Goal: Task Accomplishment & Management: Manage account settings

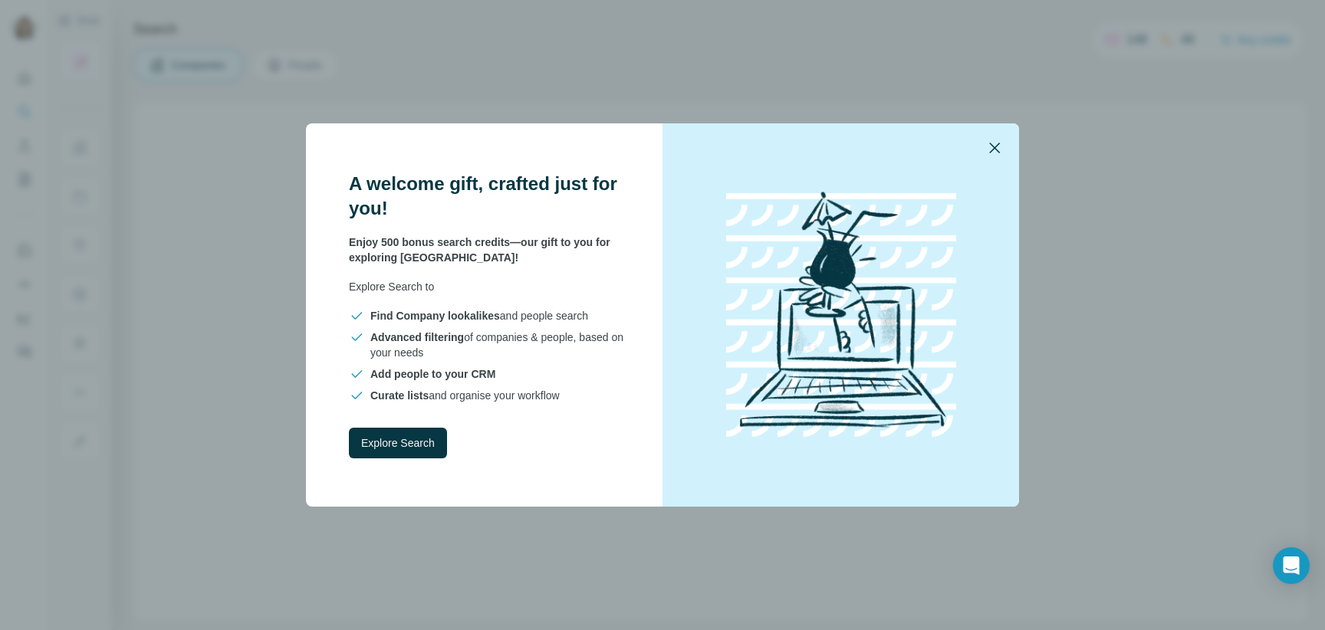
click at [997, 141] on icon "button" at bounding box center [994, 148] width 18 height 18
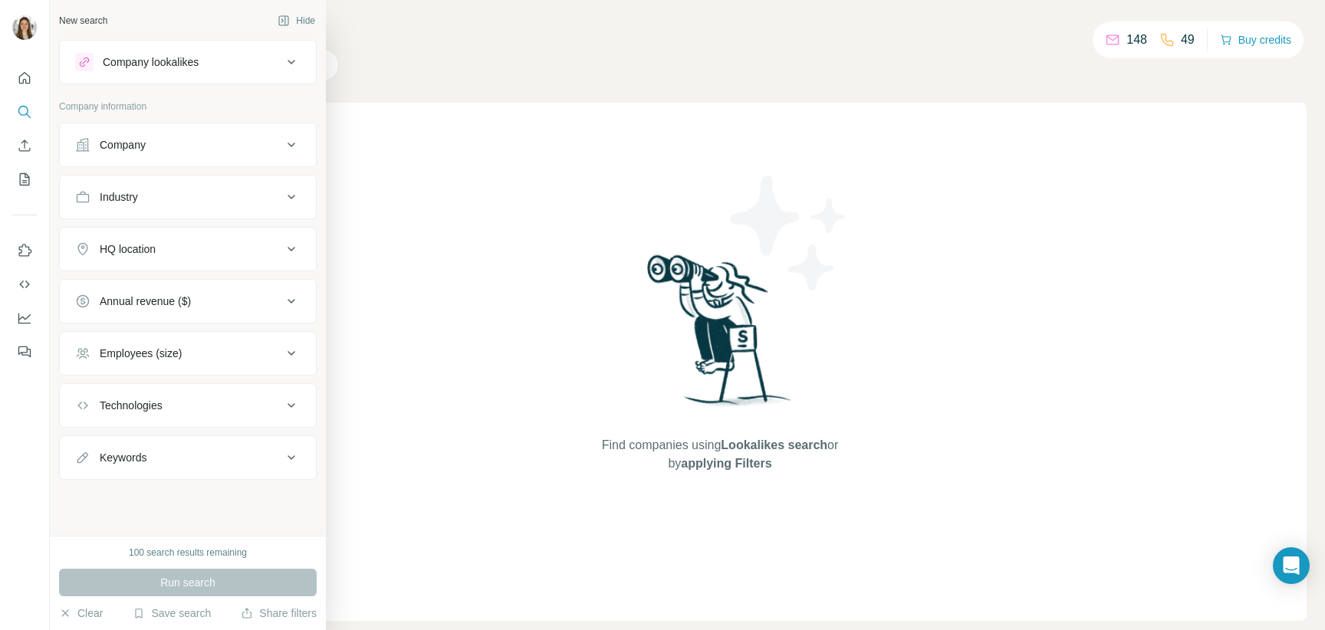
click at [193, 134] on button "Company" at bounding box center [188, 145] width 256 height 37
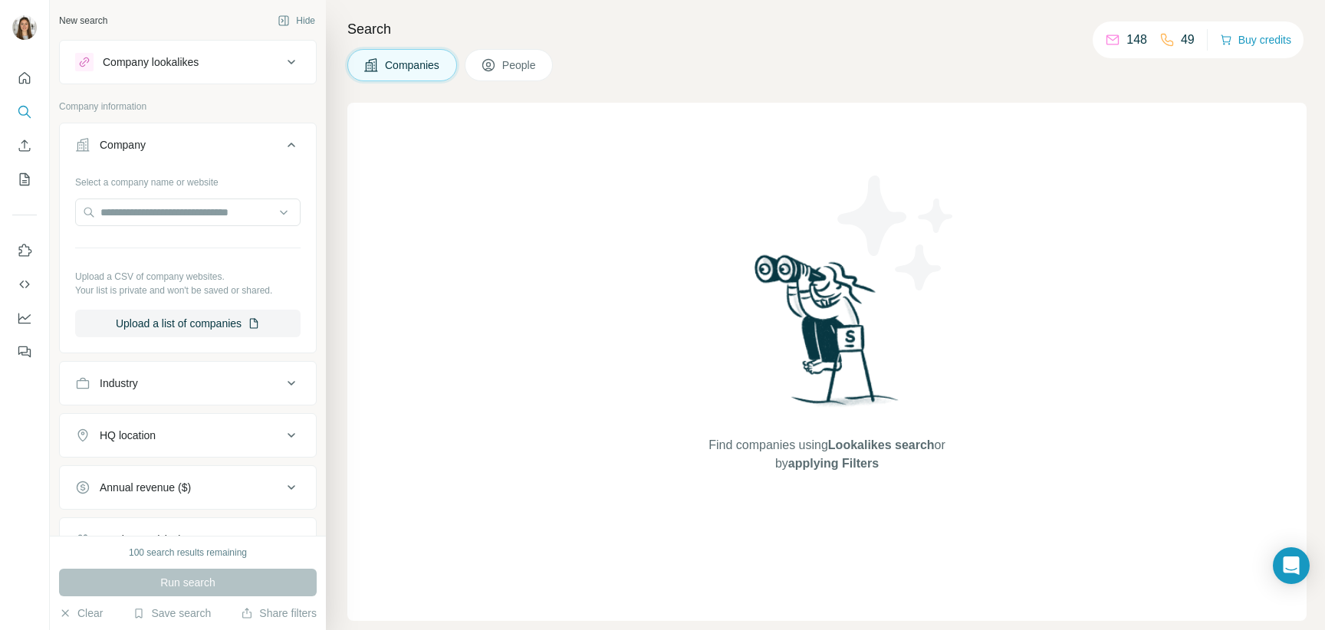
click at [291, 140] on icon at bounding box center [291, 145] width 18 height 18
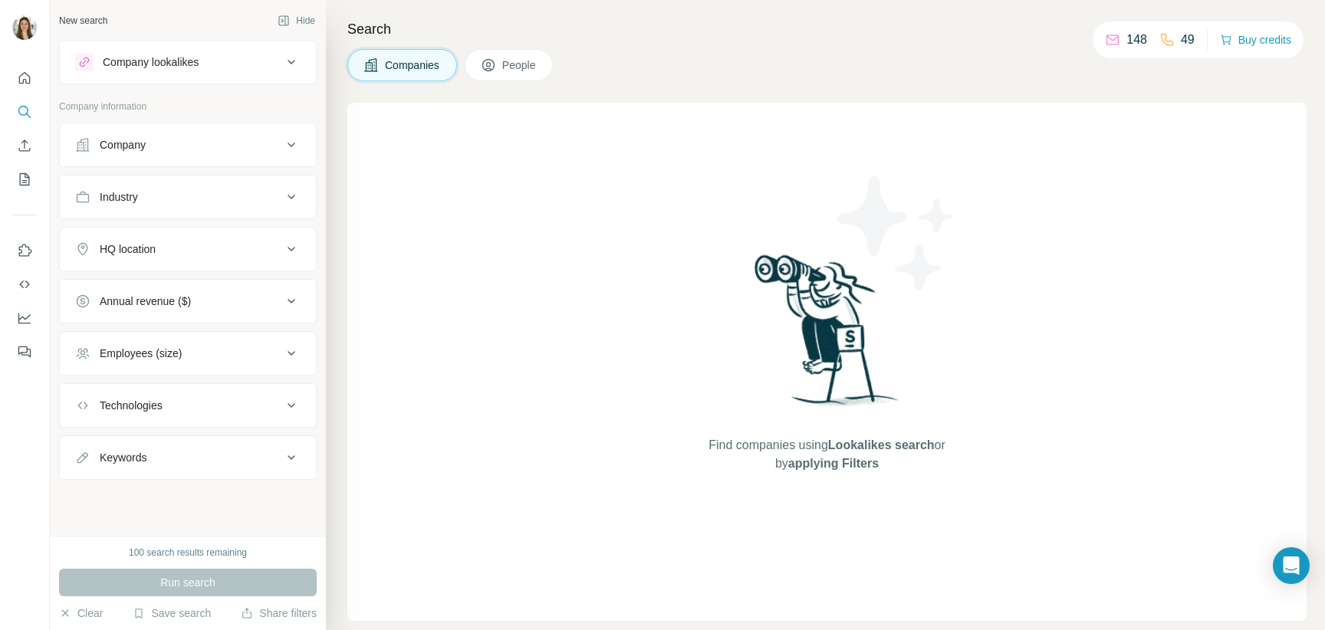
click at [239, 156] on button "Company" at bounding box center [188, 145] width 256 height 37
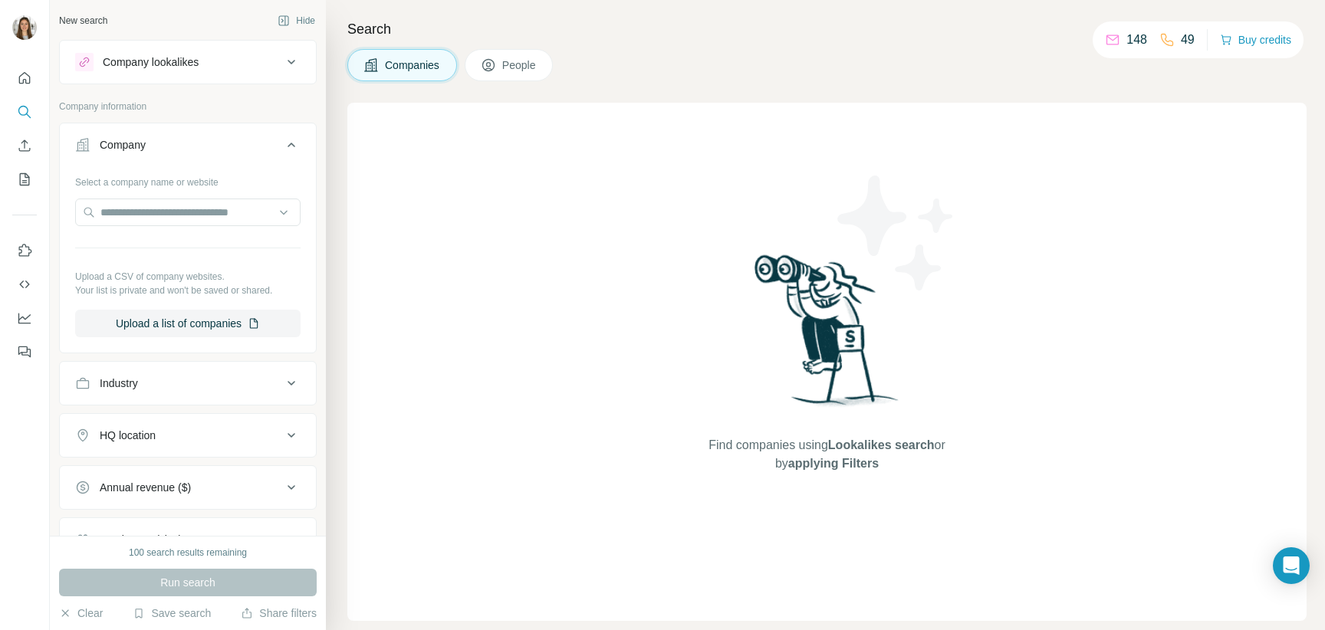
click at [288, 136] on icon at bounding box center [291, 145] width 18 height 18
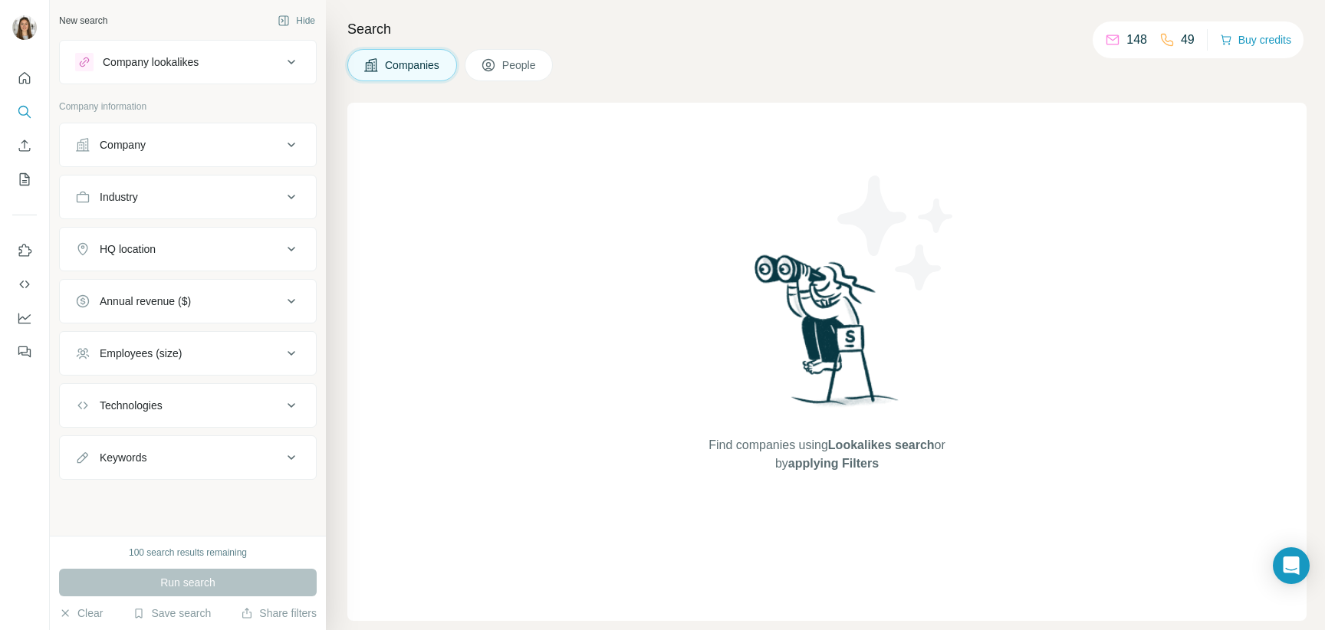
click at [508, 56] on button "People" at bounding box center [509, 65] width 89 height 32
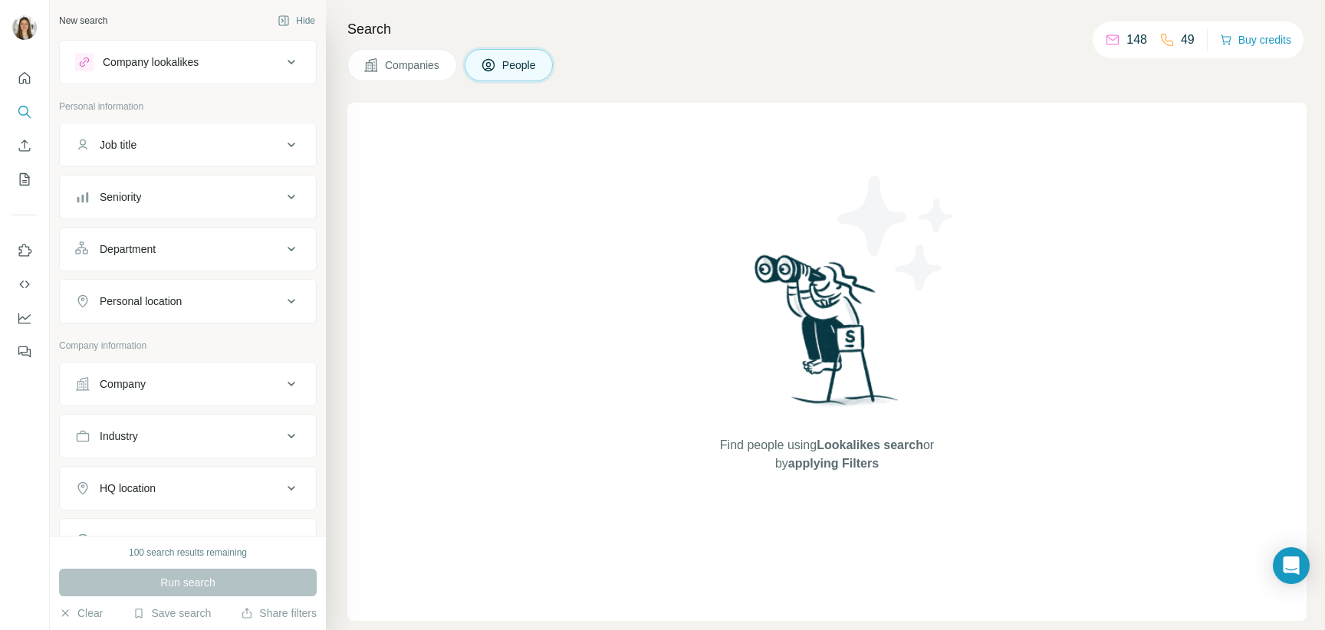
click at [215, 201] on div "Seniority" at bounding box center [178, 196] width 207 height 15
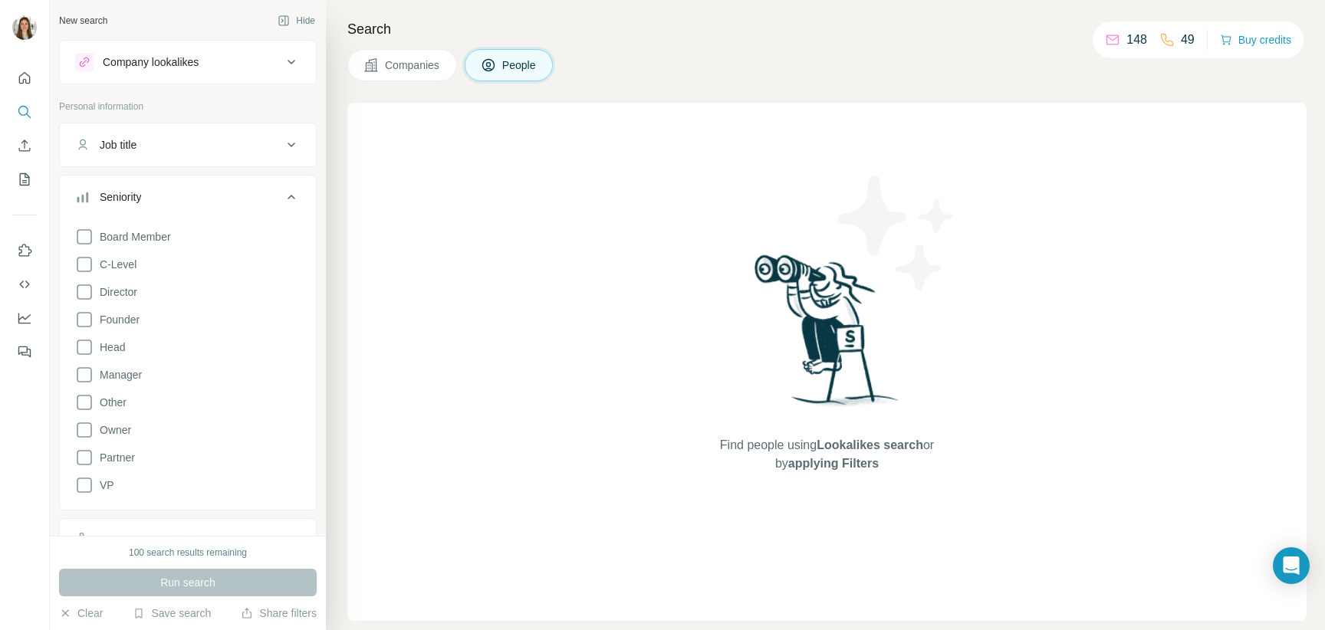
click at [215, 201] on div "Seniority" at bounding box center [178, 196] width 207 height 15
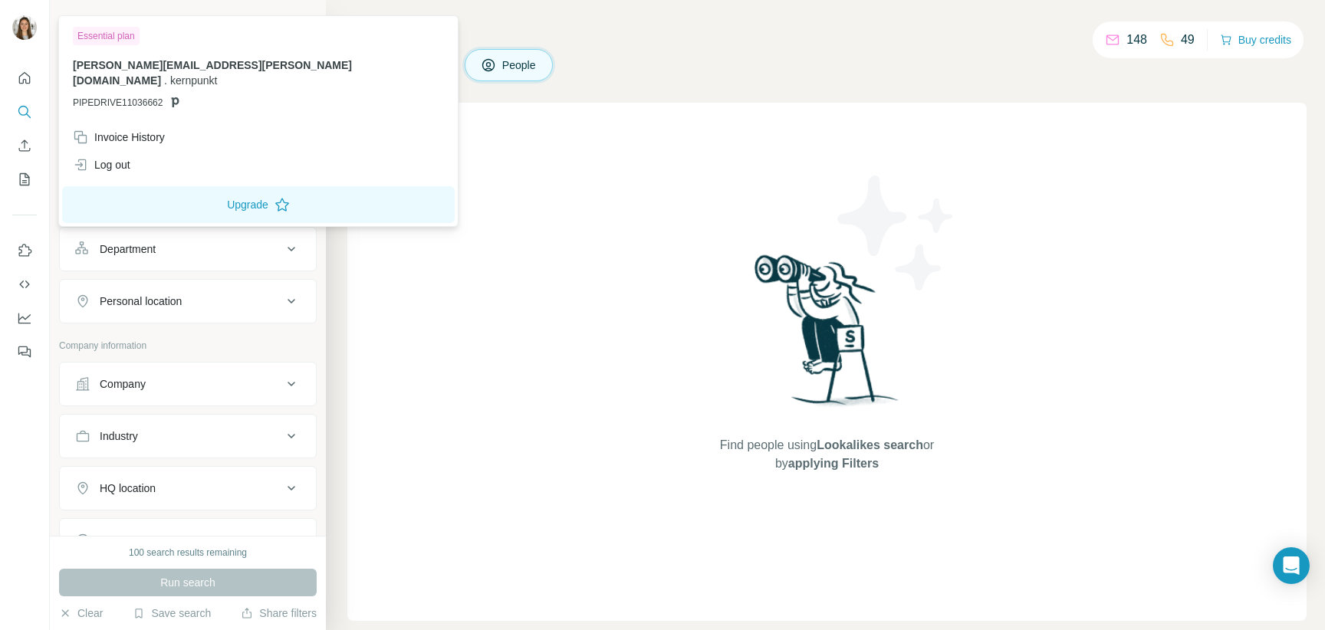
click at [28, 34] on img at bounding box center [24, 27] width 25 height 25
click at [147, 130] on div "Invoice History" at bounding box center [119, 137] width 92 height 15
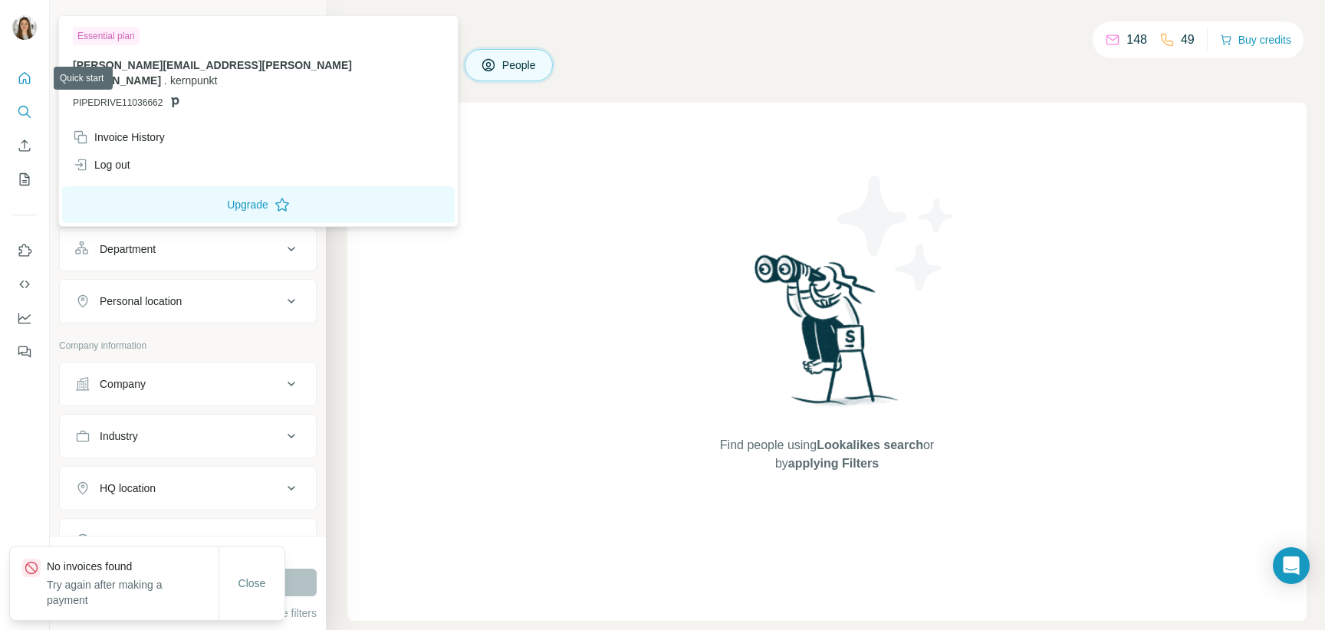
click at [21, 67] on button "Quick start" at bounding box center [24, 78] width 25 height 28
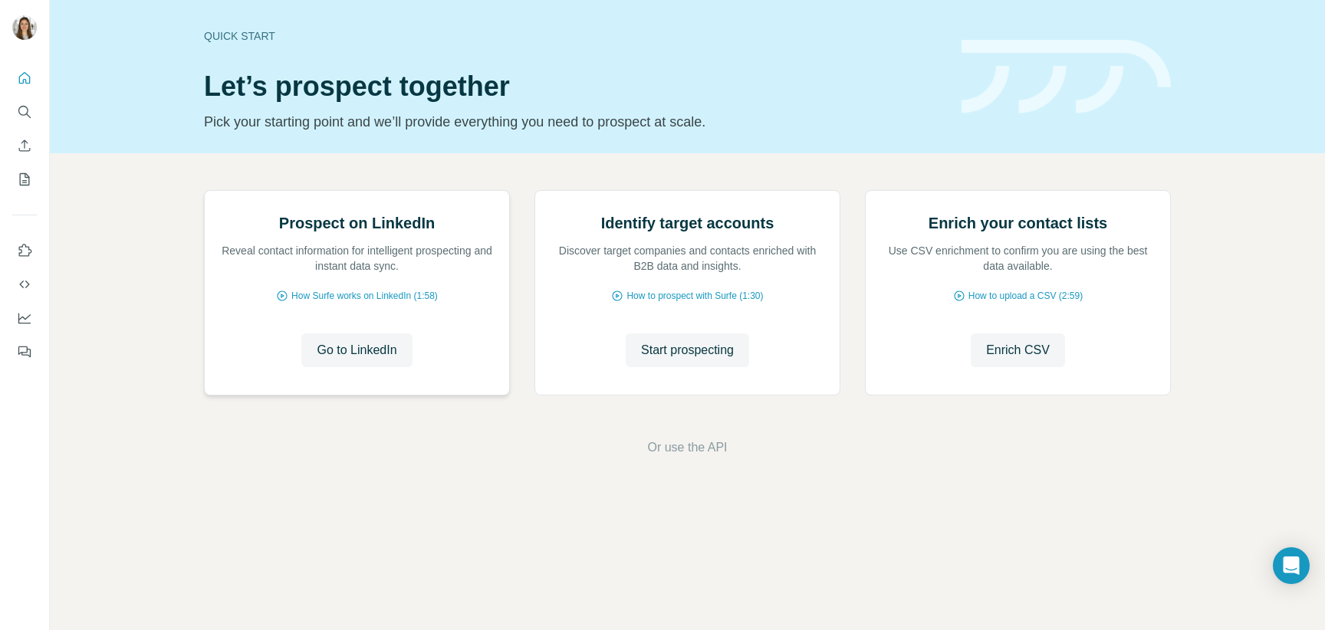
scroll to position [32, 0]
click at [28, 184] on icon "My lists" at bounding box center [24, 179] width 15 height 15
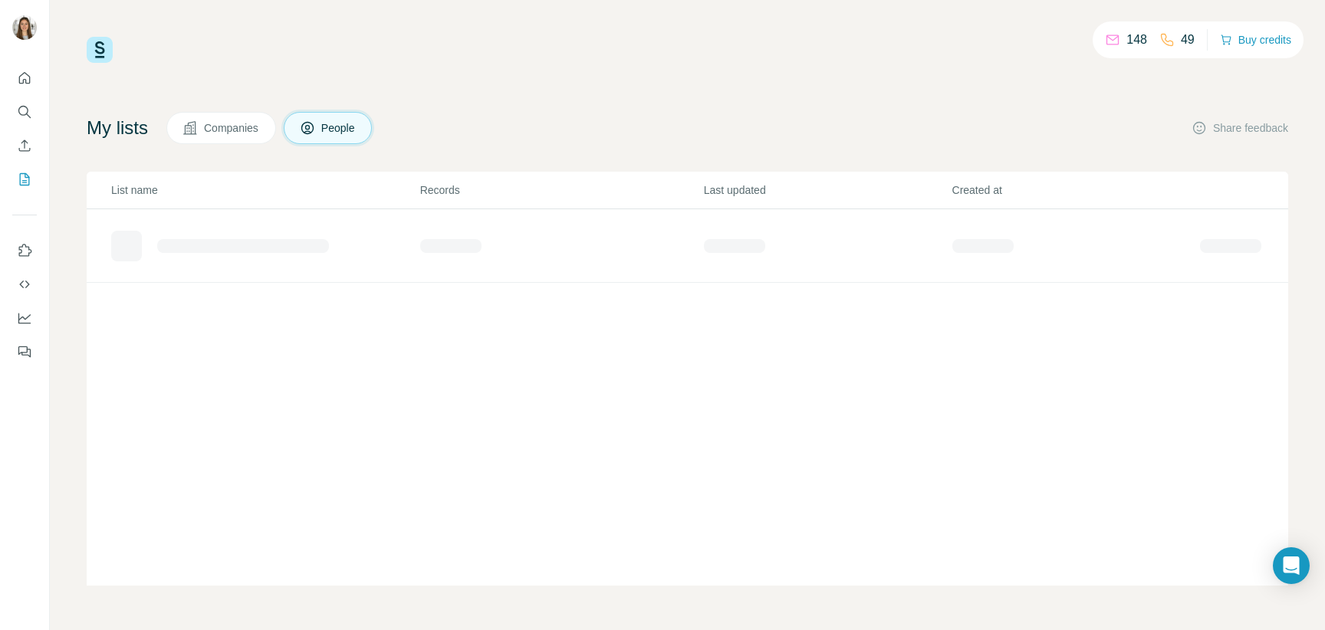
click at [221, 129] on span "Companies" at bounding box center [232, 127] width 56 height 15
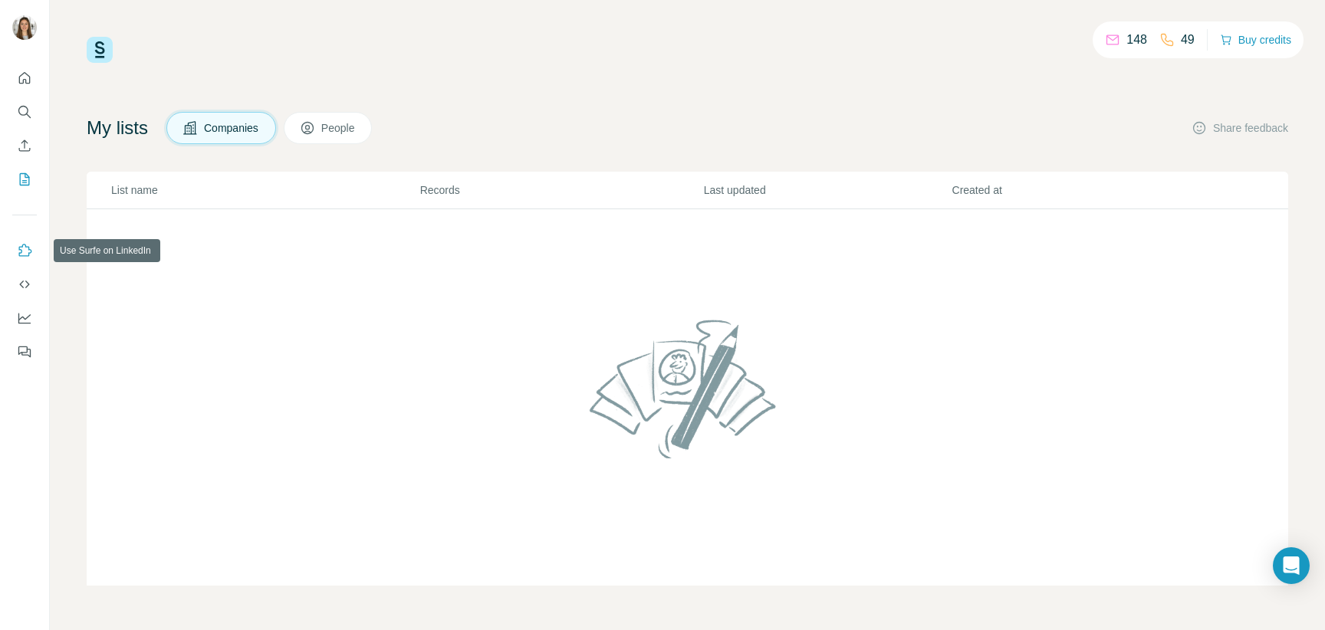
click at [23, 252] on icon "Use Surfe on LinkedIn" at bounding box center [24, 250] width 15 height 15
click at [24, 75] on icon "Quick start" at bounding box center [24, 78] width 15 height 15
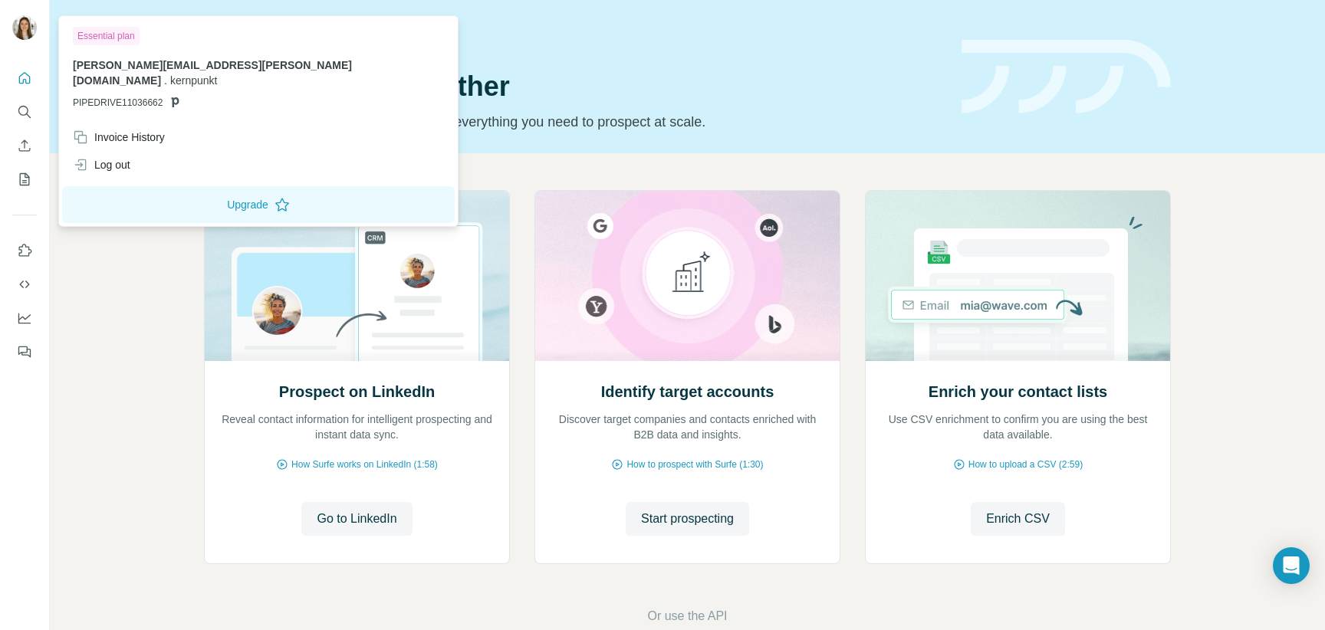
scroll to position [32, 0]
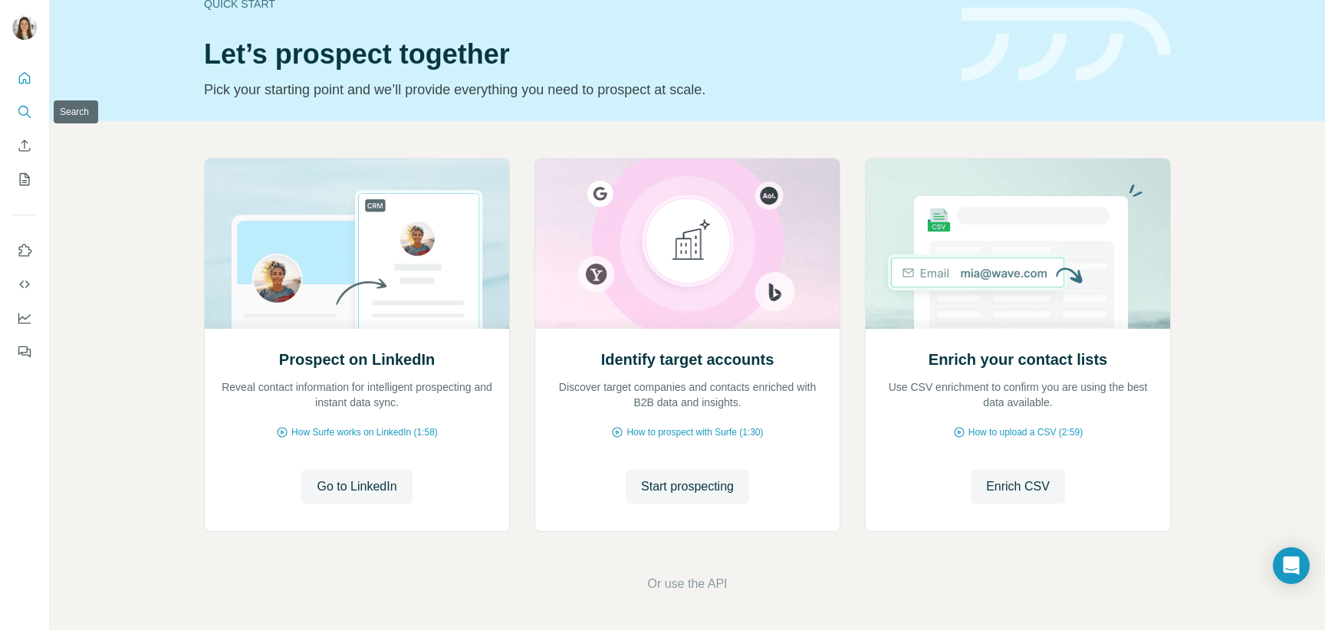
click at [21, 119] on icon "Search" at bounding box center [24, 111] width 15 height 15
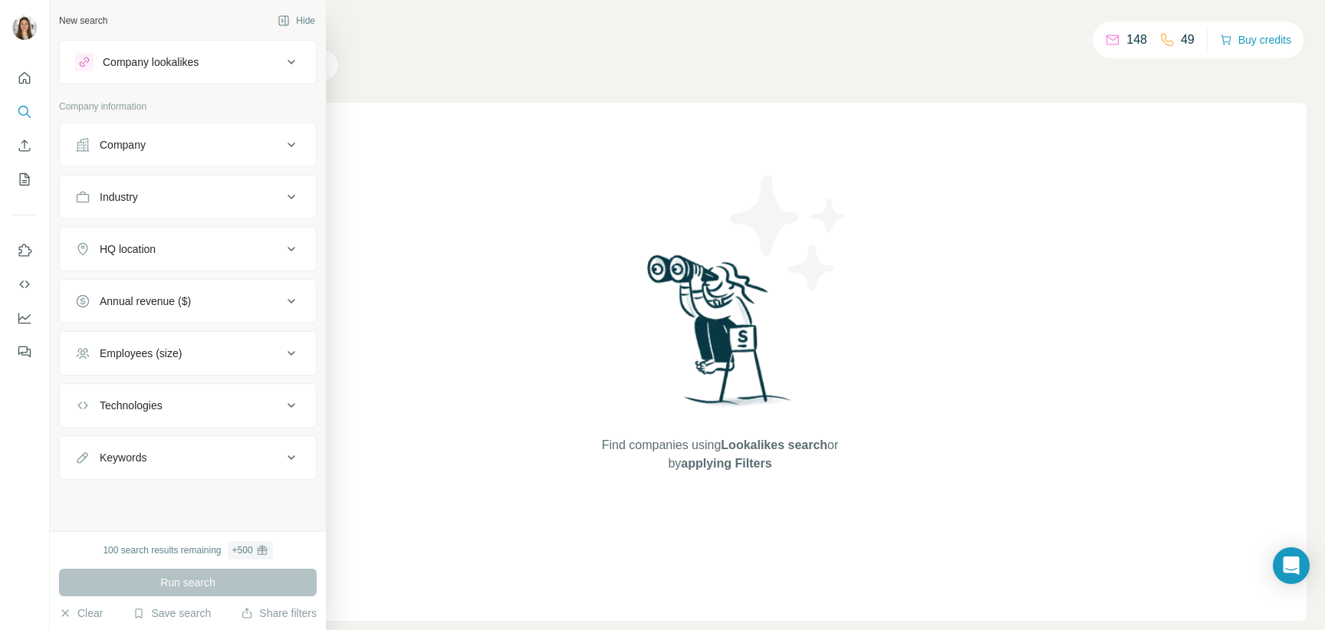
click at [69, 136] on button "Company" at bounding box center [188, 145] width 256 height 37
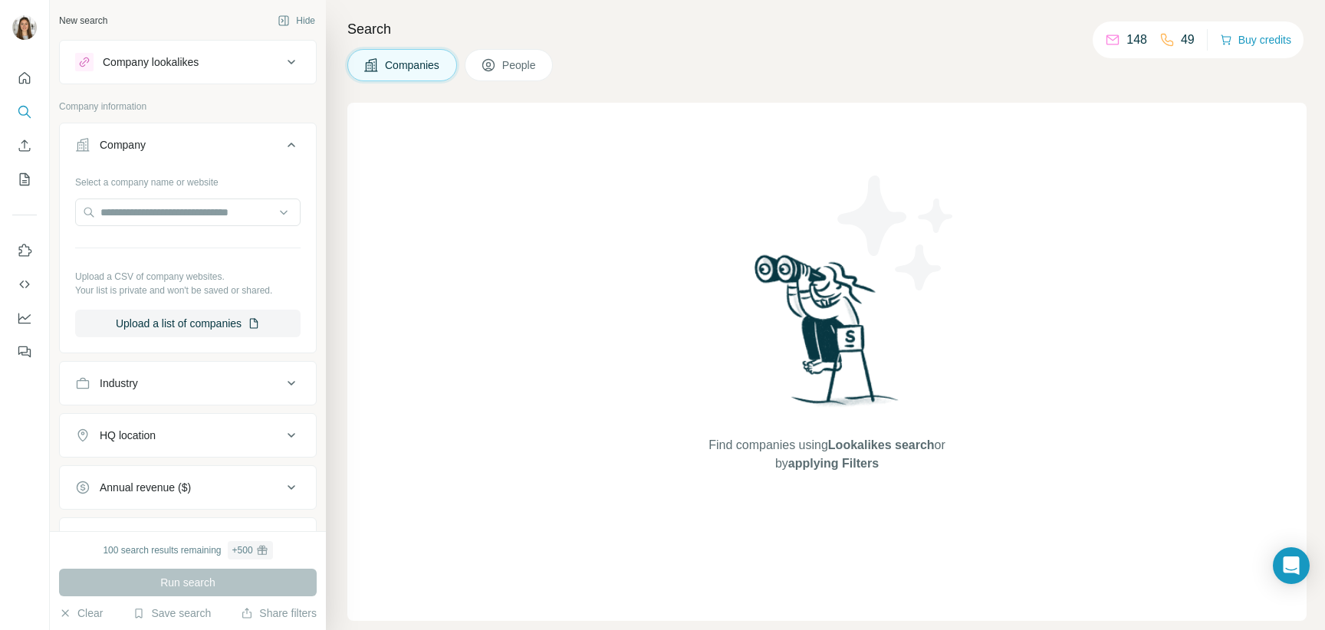
click at [117, 390] on div "Industry" at bounding box center [119, 383] width 38 height 15
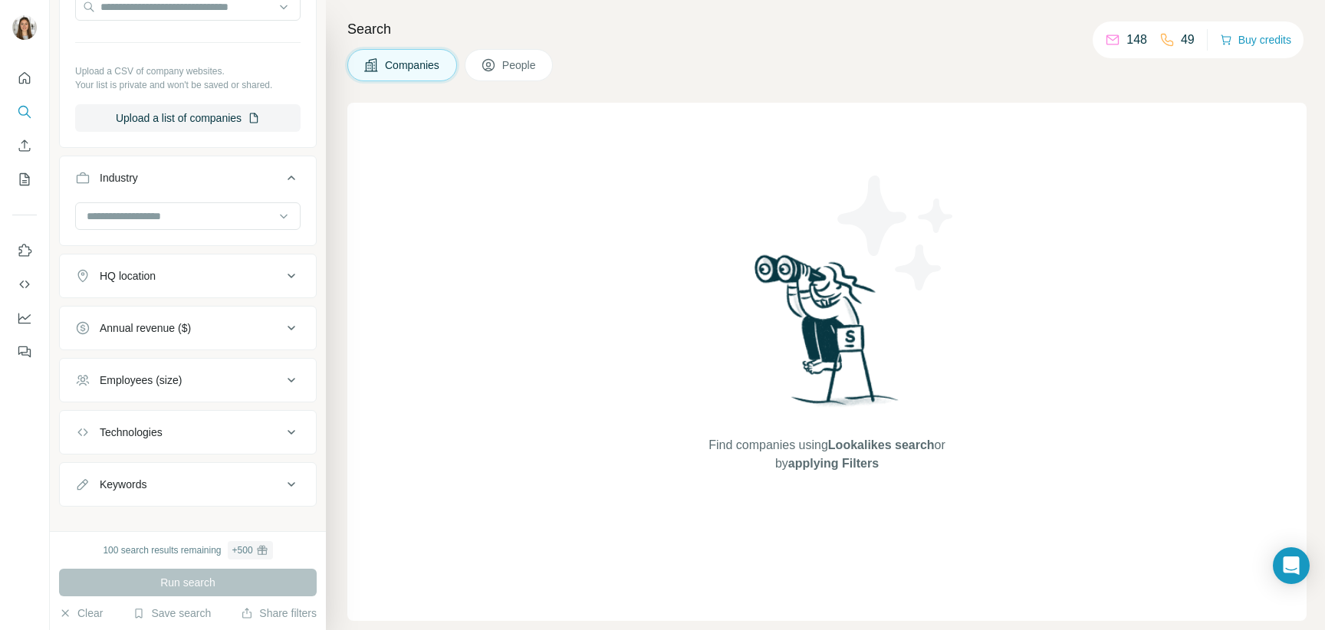
scroll to position [224, 0]
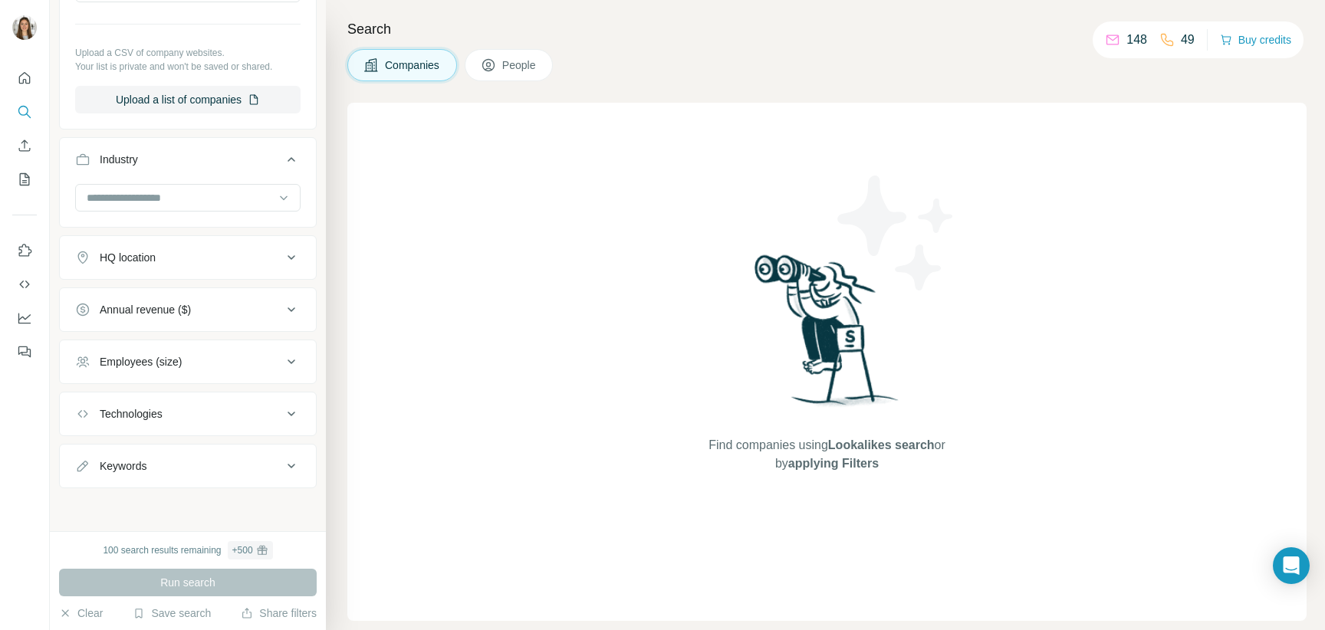
click at [133, 359] on div "Employees (size)" at bounding box center [141, 361] width 82 height 15
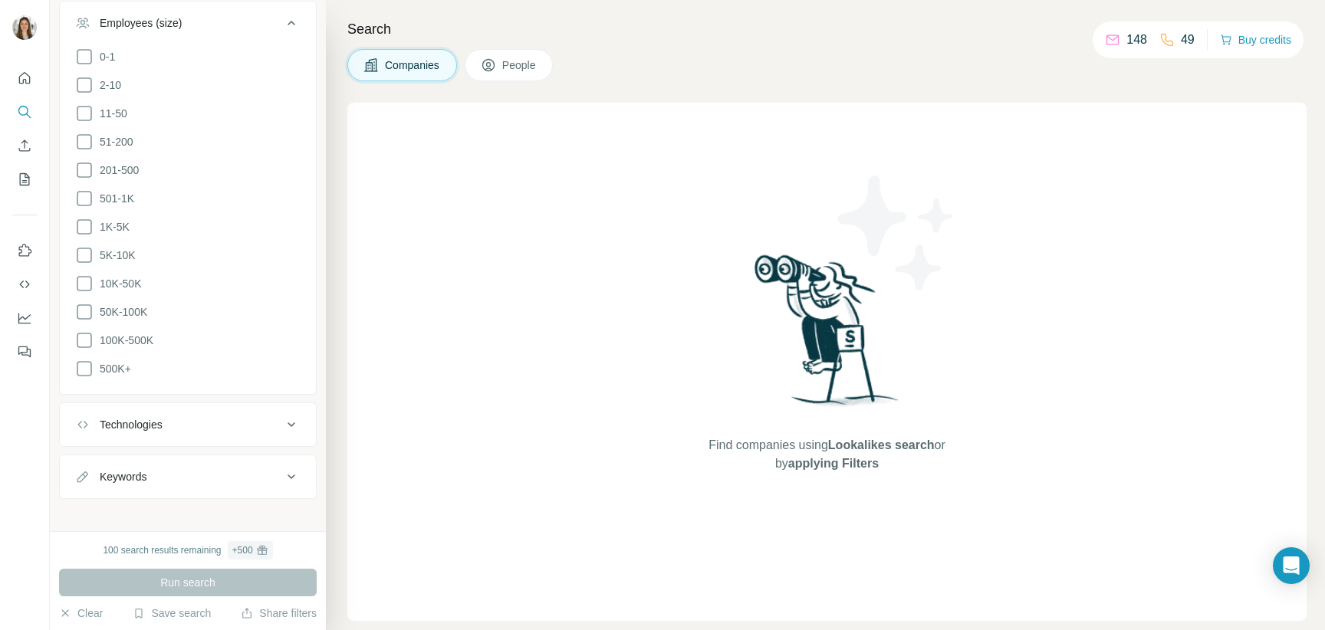
scroll to position [569, 0]
click at [144, 420] on div "Technologies" at bounding box center [131, 418] width 63 height 15
click at [199, 458] on button "Keywords" at bounding box center [188, 470] width 256 height 37
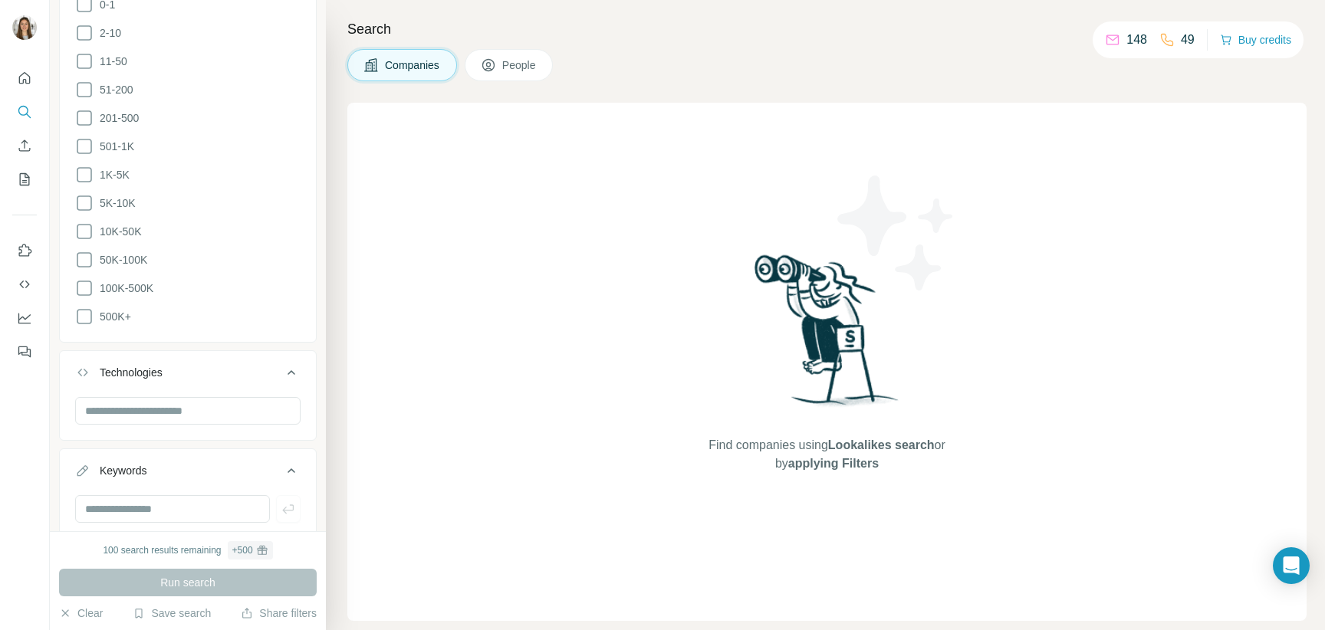
scroll to position [661, 0]
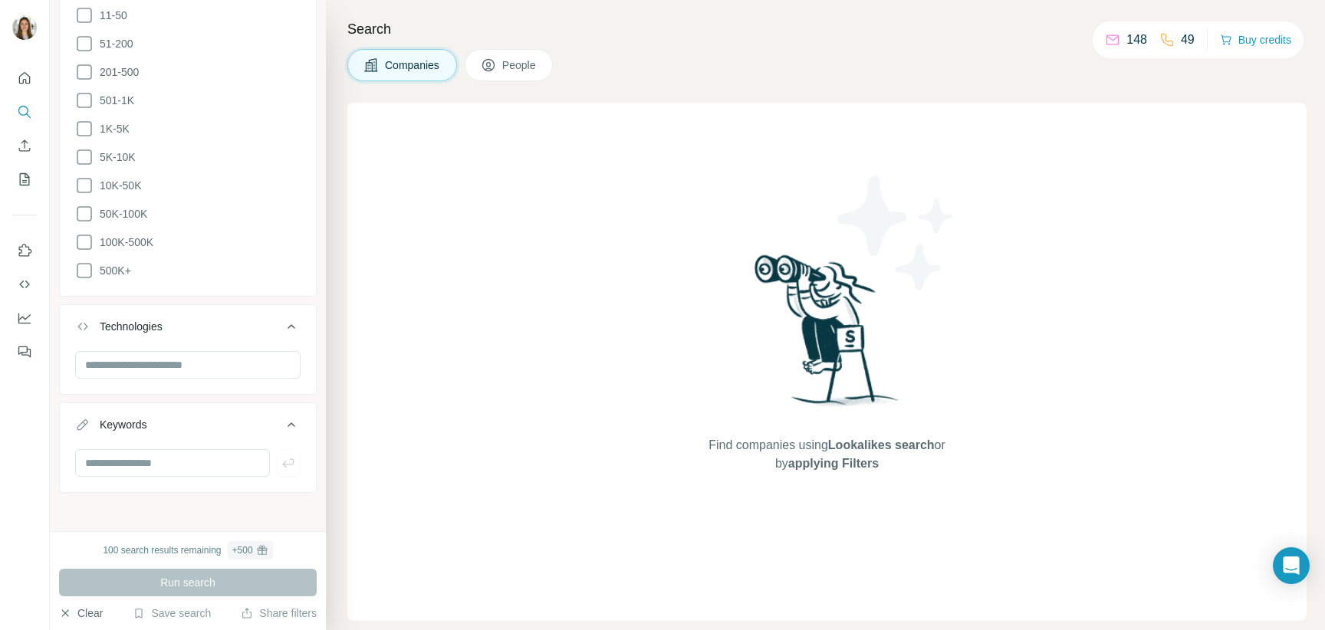
click at [61, 618] on icon "button" at bounding box center [65, 613] width 12 height 12
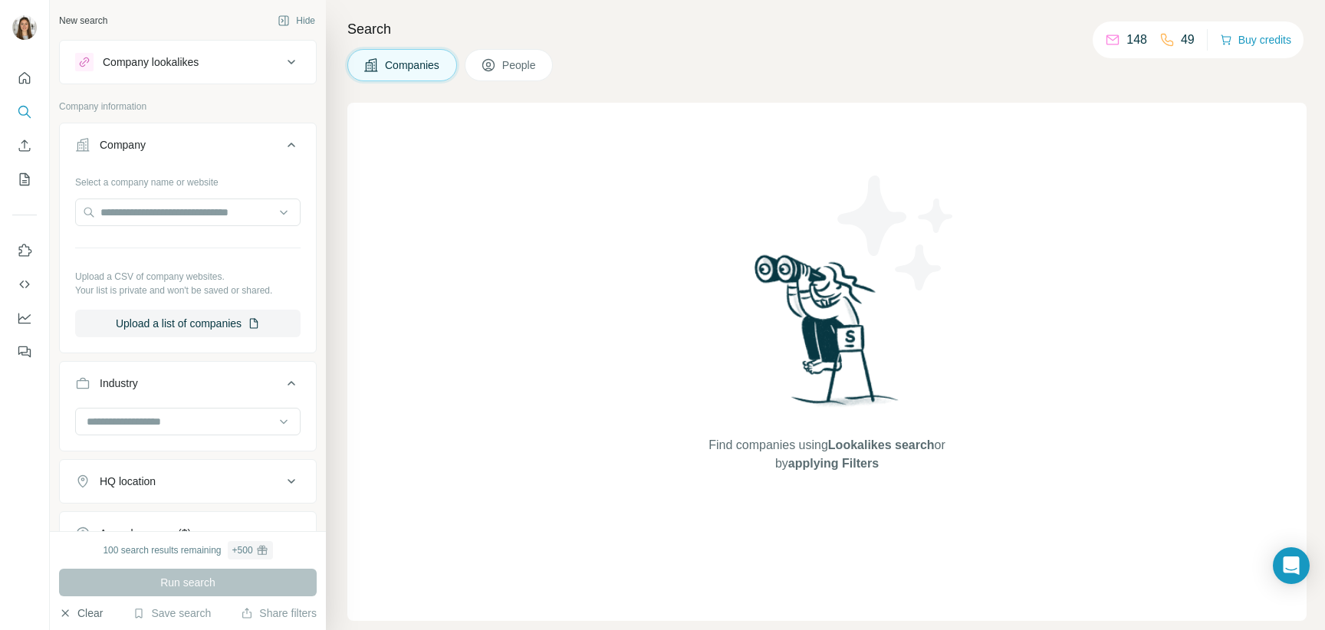
click at [492, 56] on button "People" at bounding box center [509, 65] width 89 height 32
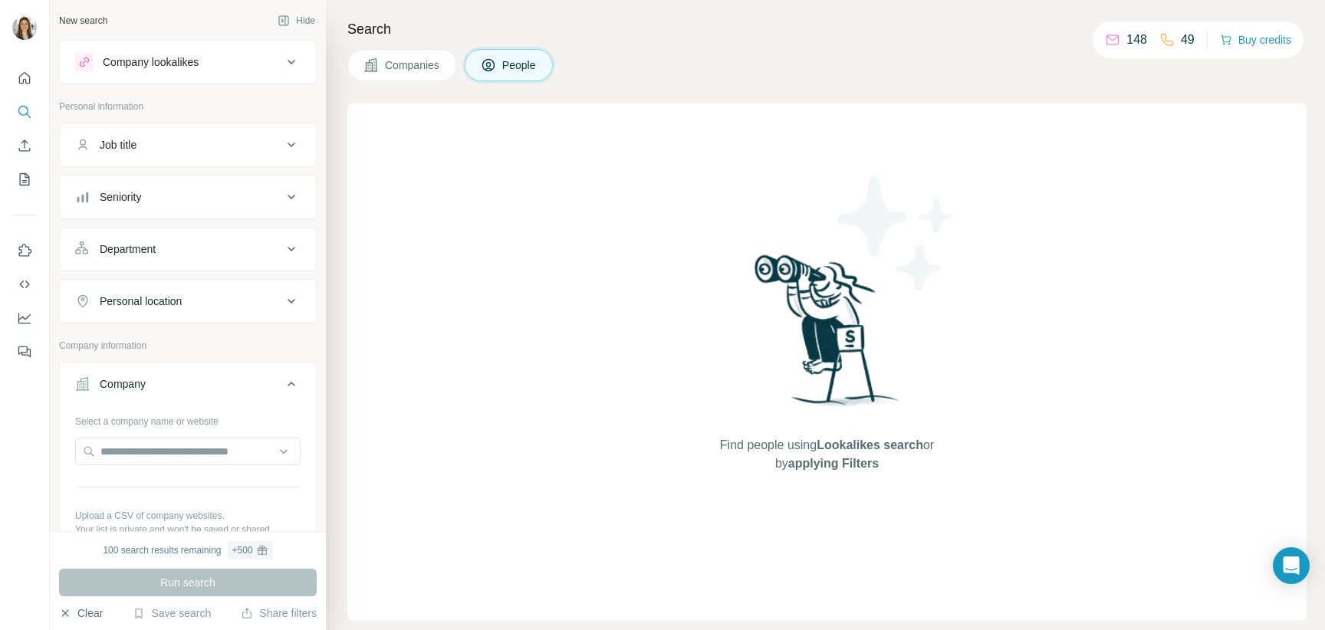
click at [403, 64] on span "Companies" at bounding box center [413, 65] width 56 height 15
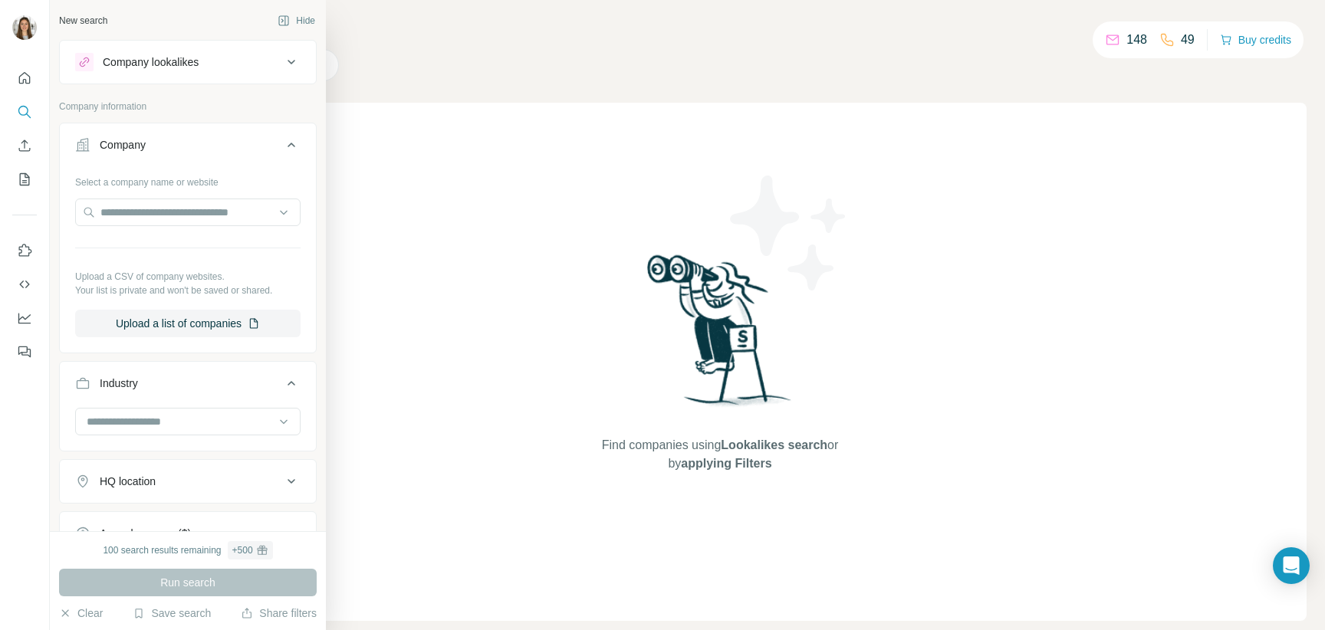
click at [27, 84] on icon "Quick start" at bounding box center [24, 78] width 15 height 15
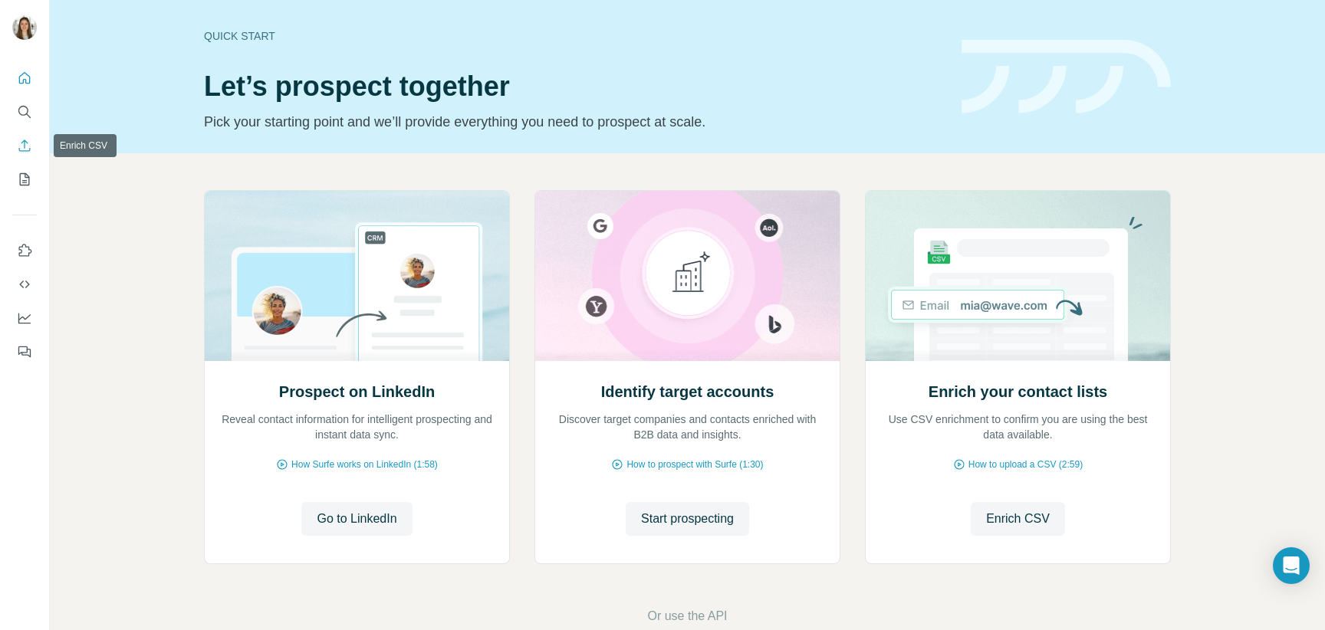
click at [25, 154] on button "Enrich CSV" at bounding box center [24, 146] width 25 height 28
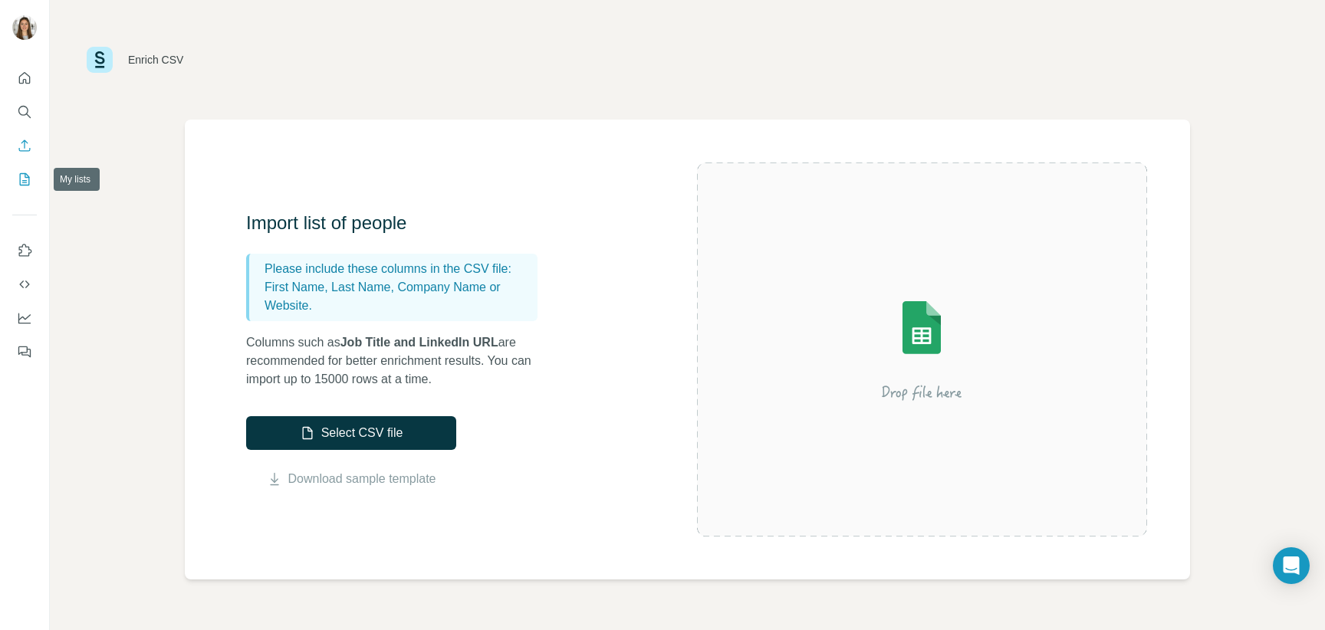
click at [23, 189] on button "My lists" at bounding box center [24, 180] width 25 height 28
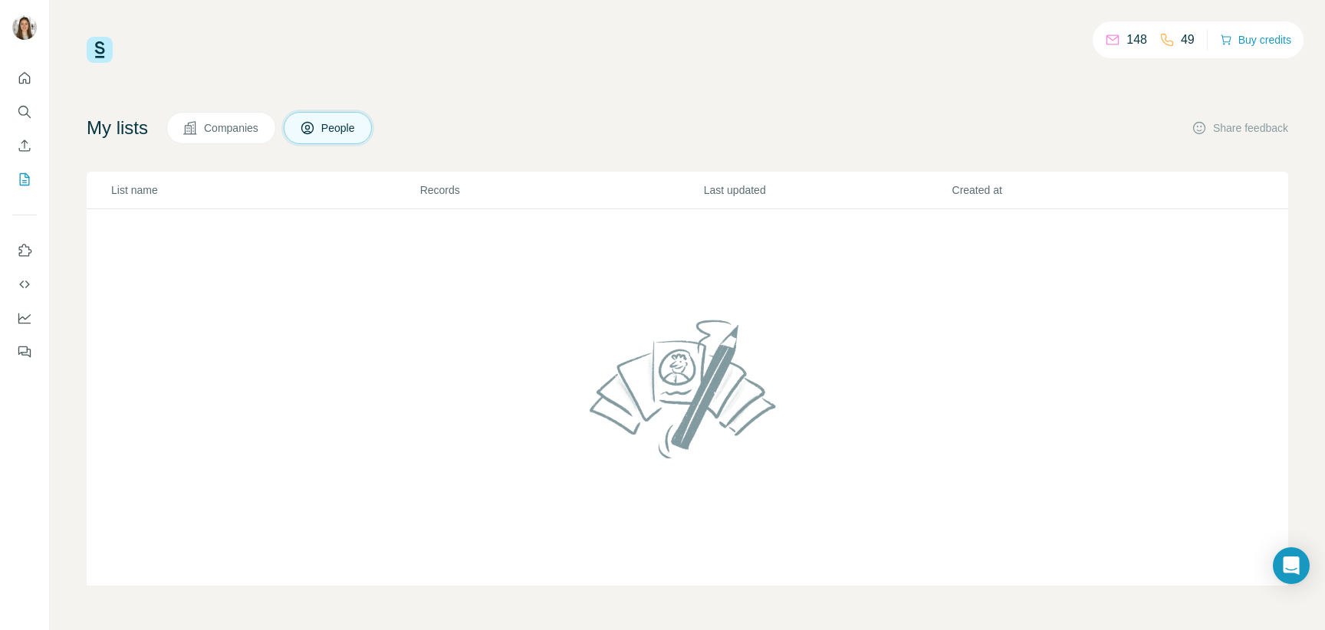
click at [237, 101] on div "148 49 Buy credits My lists Companies People Share feedback List name Records L…" at bounding box center [688, 311] width 1202 height 549
click at [229, 127] on span "Companies" at bounding box center [232, 127] width 56 height 15
click at [109, 45] on img at bounding box center [100, 50] width 26 height 26
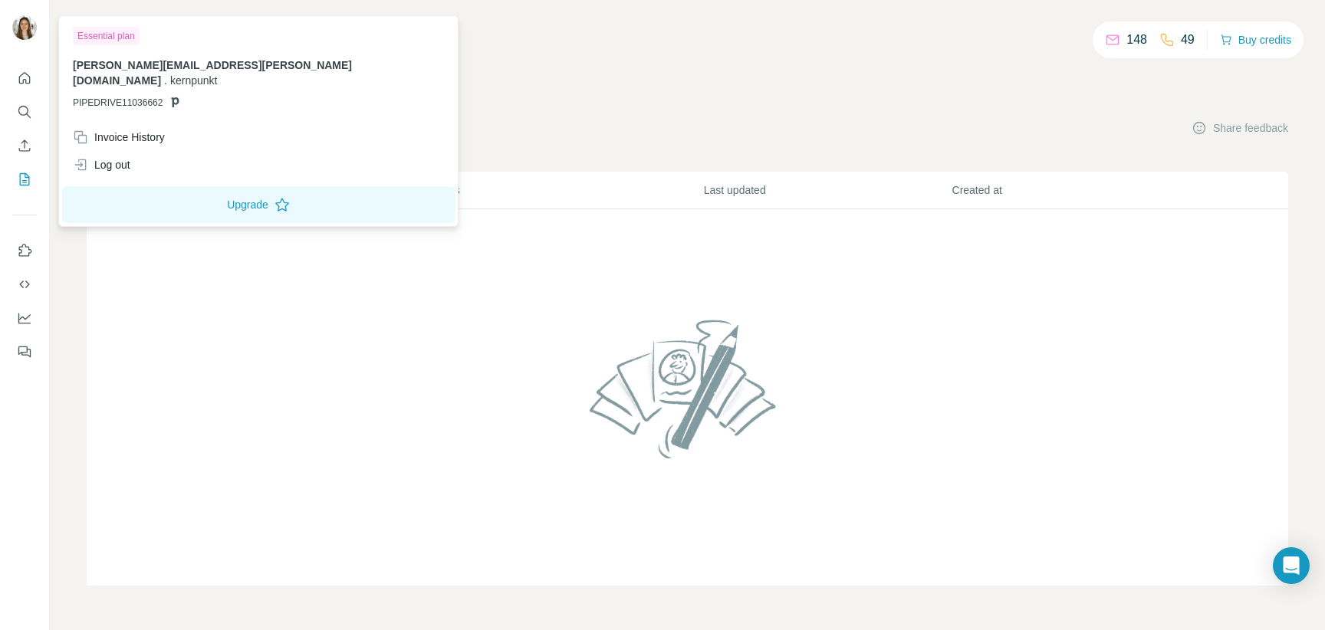
click at [18, 24] on img at bounding box center [24, 27] width 25 height 25
click at [170, 96] on icon at bounding box center [175, 102] width 12 height 12
click at [283, 76] on div "[PERSON_NAME][EMAIL_ADDRESS][PERSON_NAME][DOMAIN_NAME] . kernpunkt PIPEDRIVE110…" at bounding box center [258, 84] width 371 height 52
click at [217, 74] on span "kernpunkt" at bounding box center [193, 80] width 47 height 12
click at [136, 96] on span "PIPEDRIVE11036662" at bounding box center [118, 103] width 90 height 14
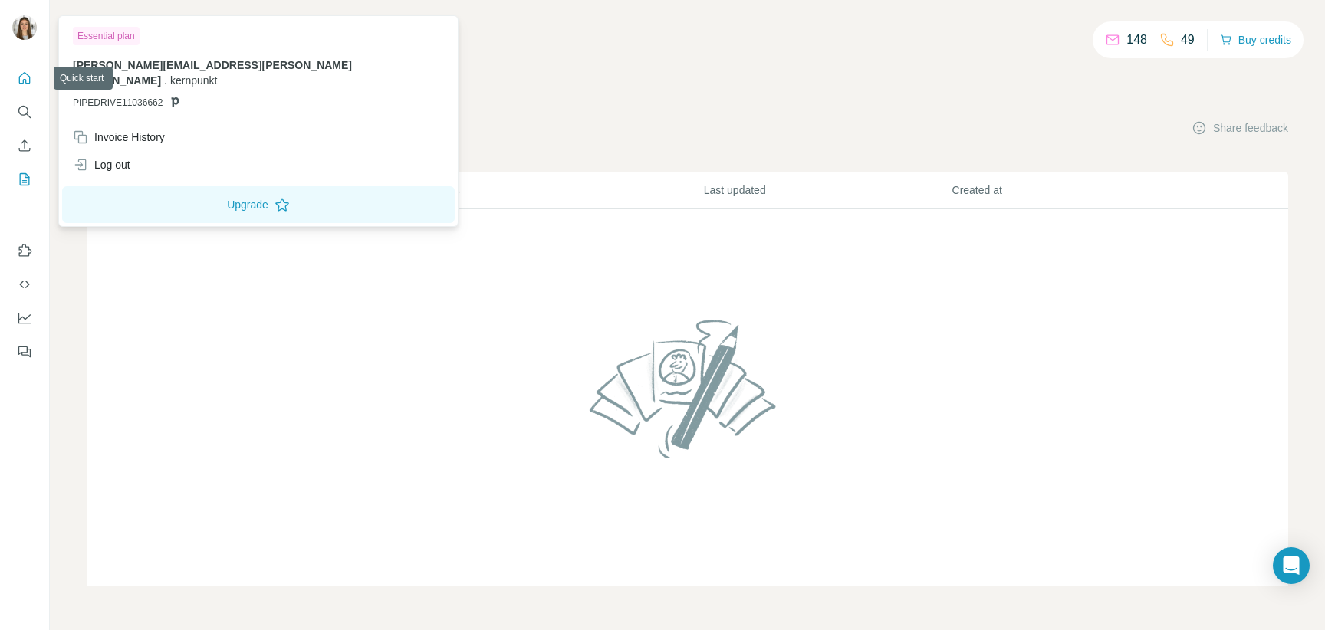
click at [22, 79] on icon "Quick start" at bounding box center [24, 78] width 15 height 15
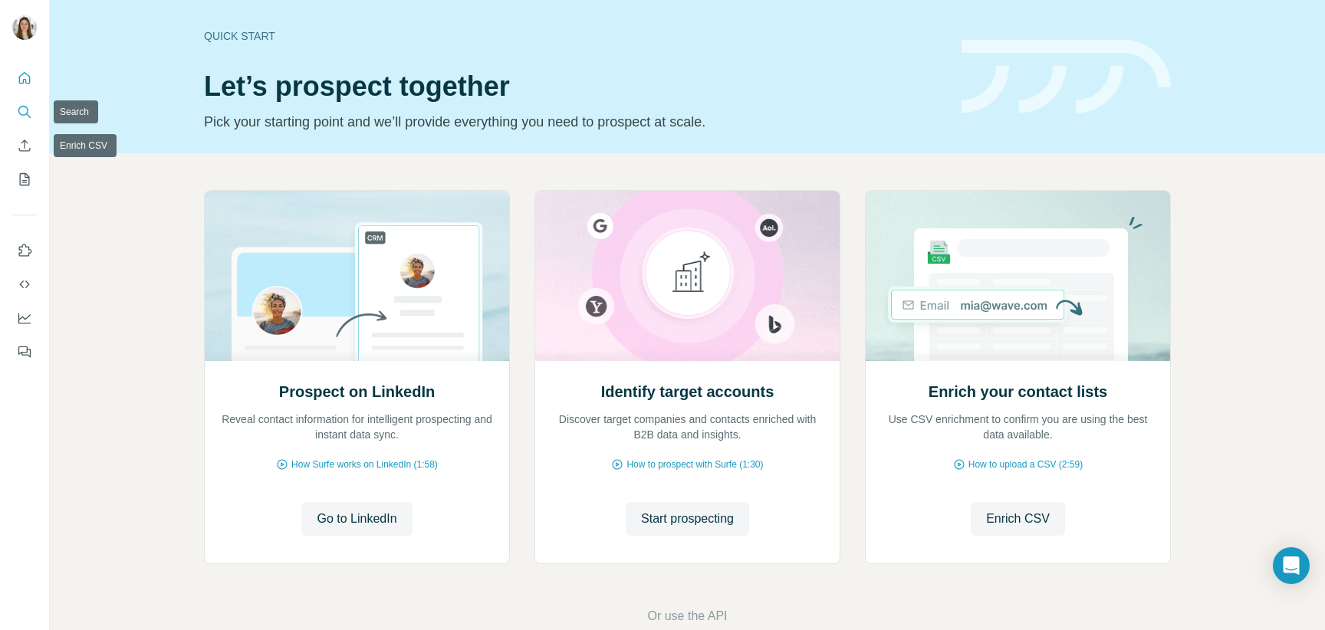
click at [31, 118] on icon "Search" at bounding box center [24, 111] width 15 height 15
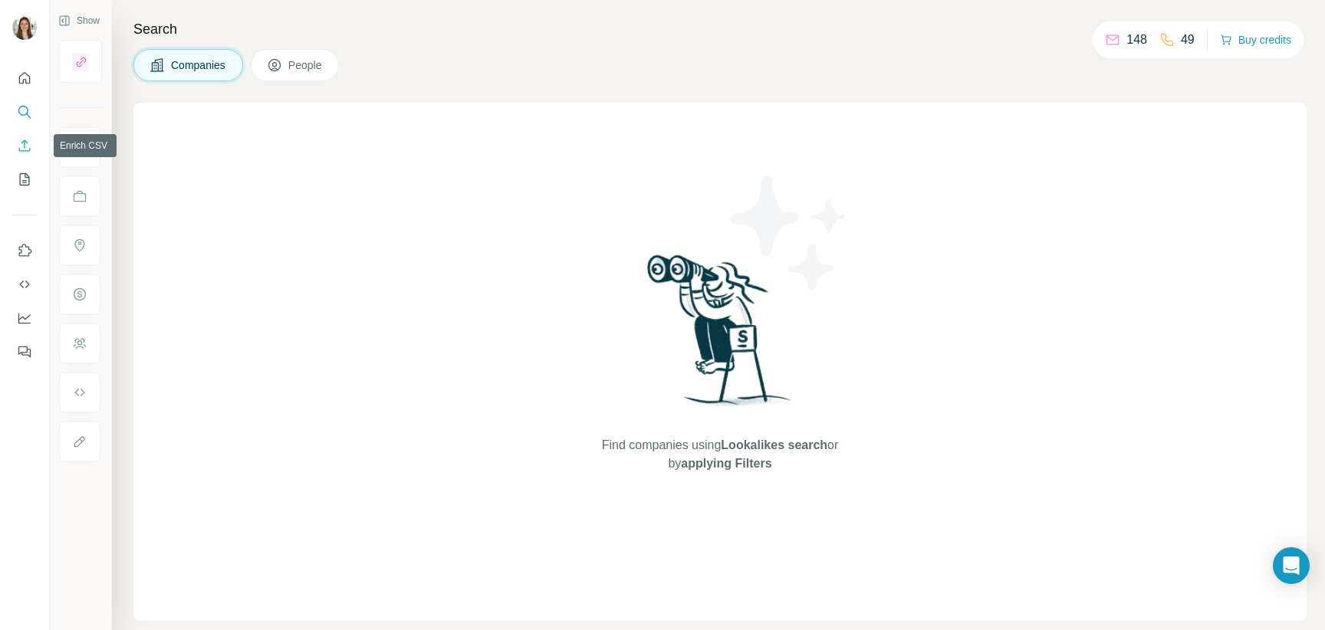
click at [21, 140] on icon "Enrich CSV" at bounding box center [24, 145] width 15 height 15
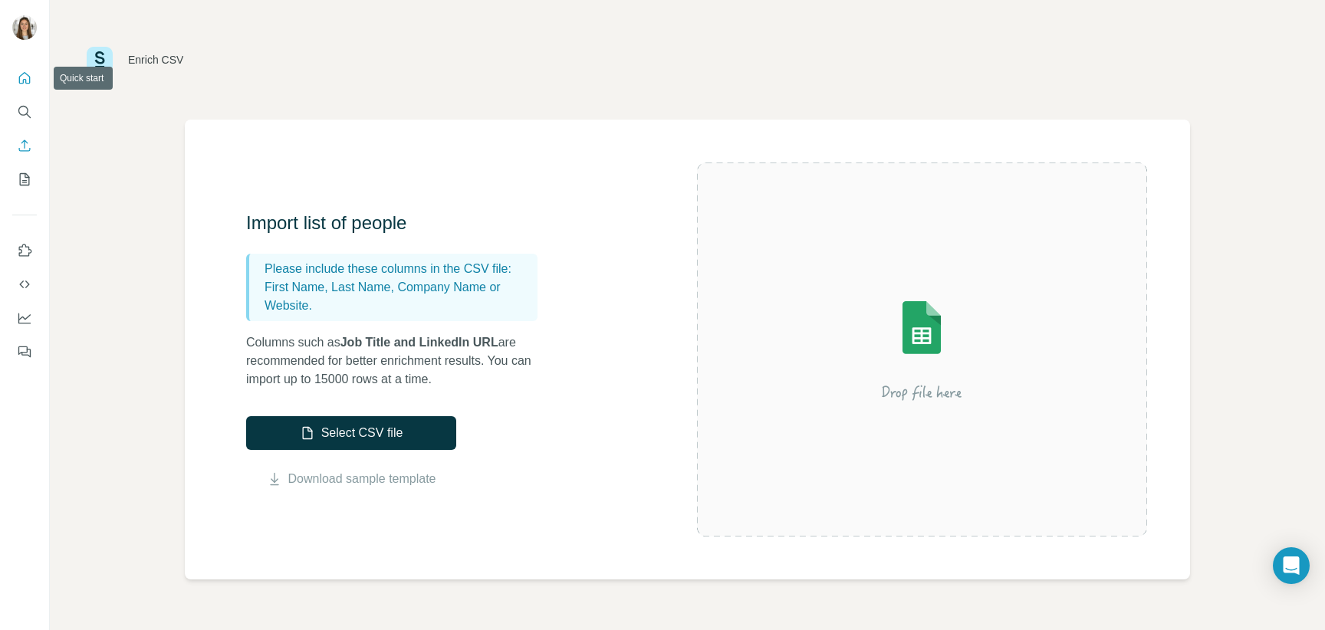
click at [22, 79] on icon "Quick start" at bounding box center [24, 78] width 15 height 15
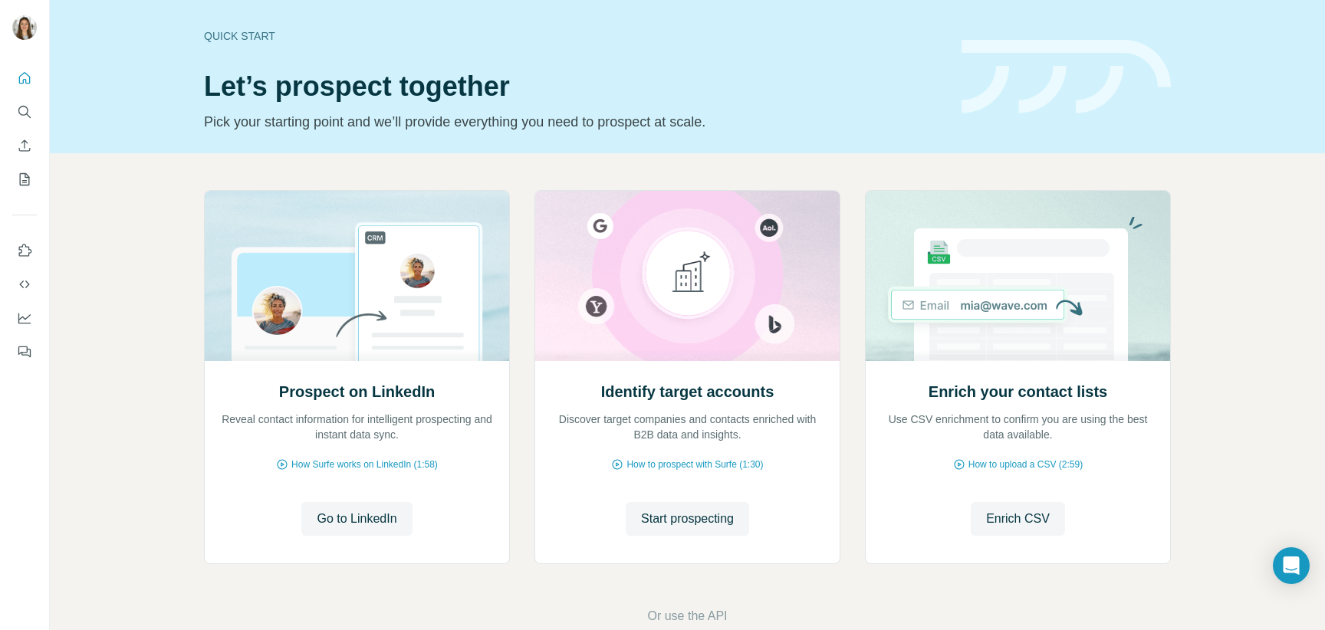
click at [36, 113] on button "Search" at bounding box center [24, 112] width 25 height 28
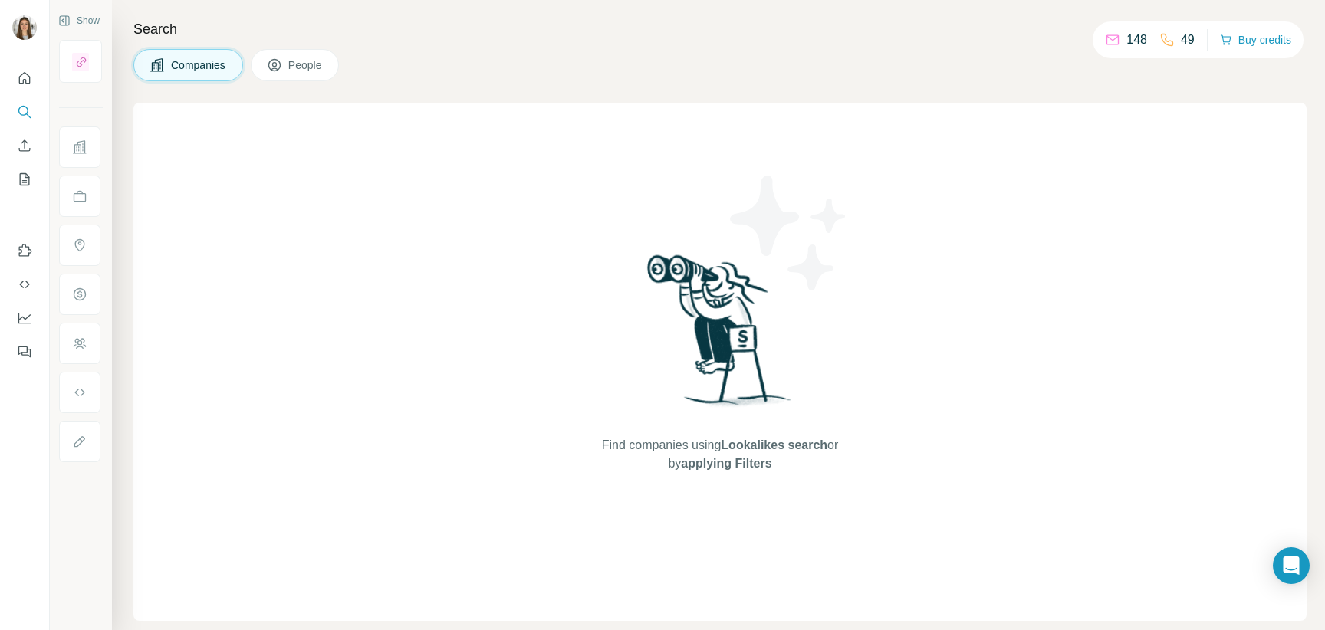
click at [77, 66] on icon at bounding box center [81, 62] width 12 height 12
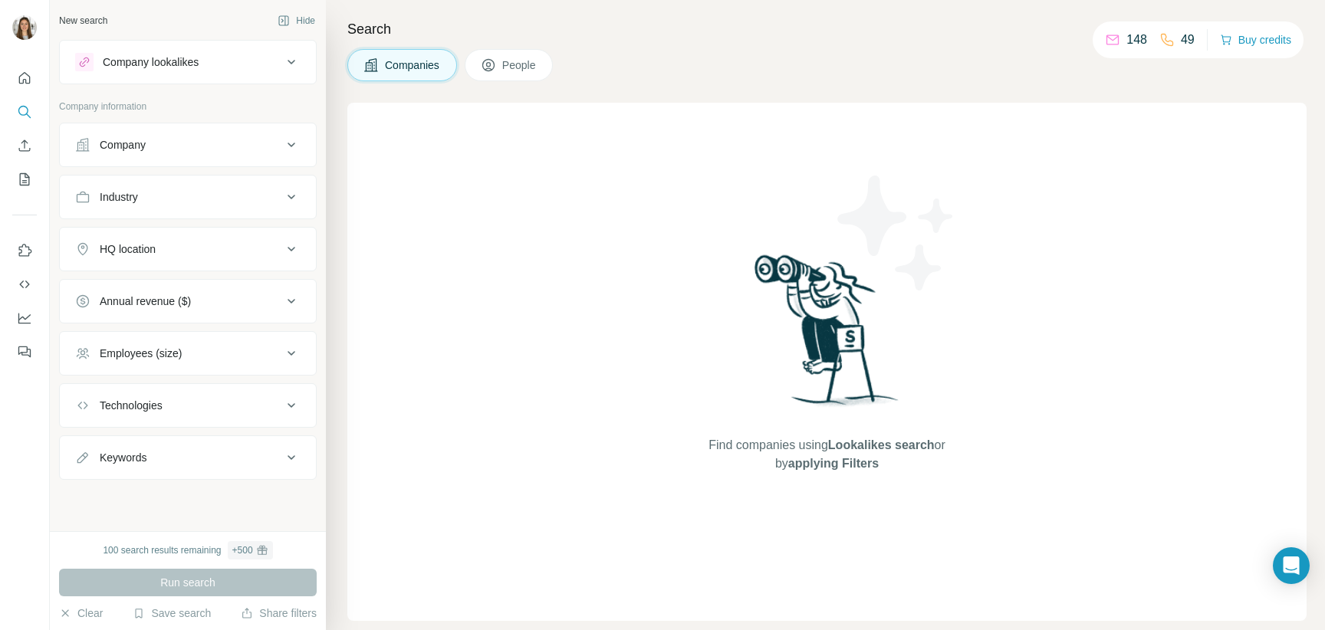
click at [268, 71] on div "Company lookalikes" at bounding box center [178, 62] width 207 height 18
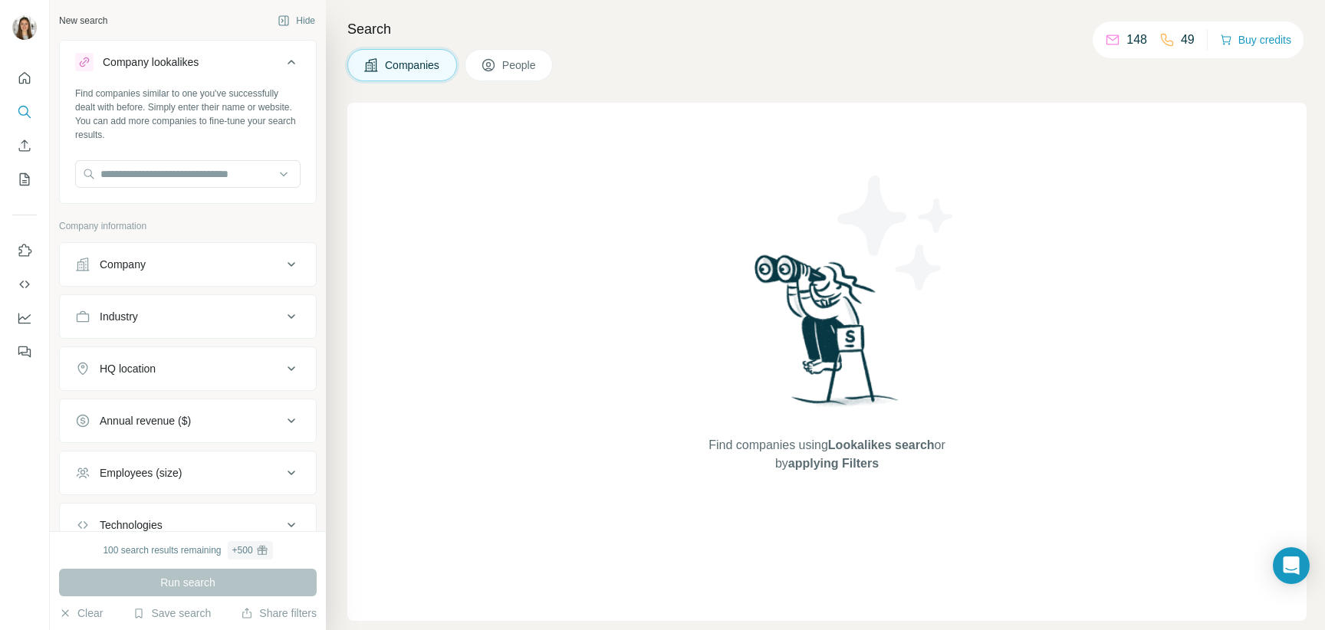
click at [267, 76] on button "Company lookalikes" at bounding box center [188, 65] width 256 height 43
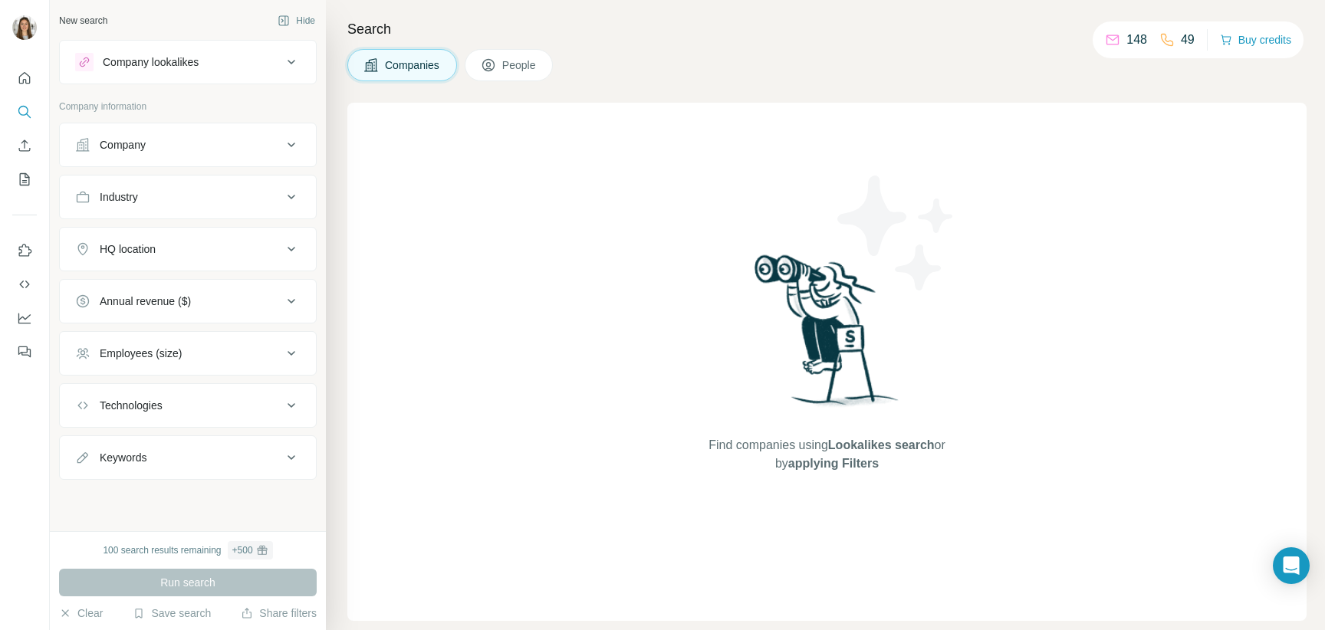
click at [217, 143] on div "Company" at bounding box center [178, 144] width 207 height 15
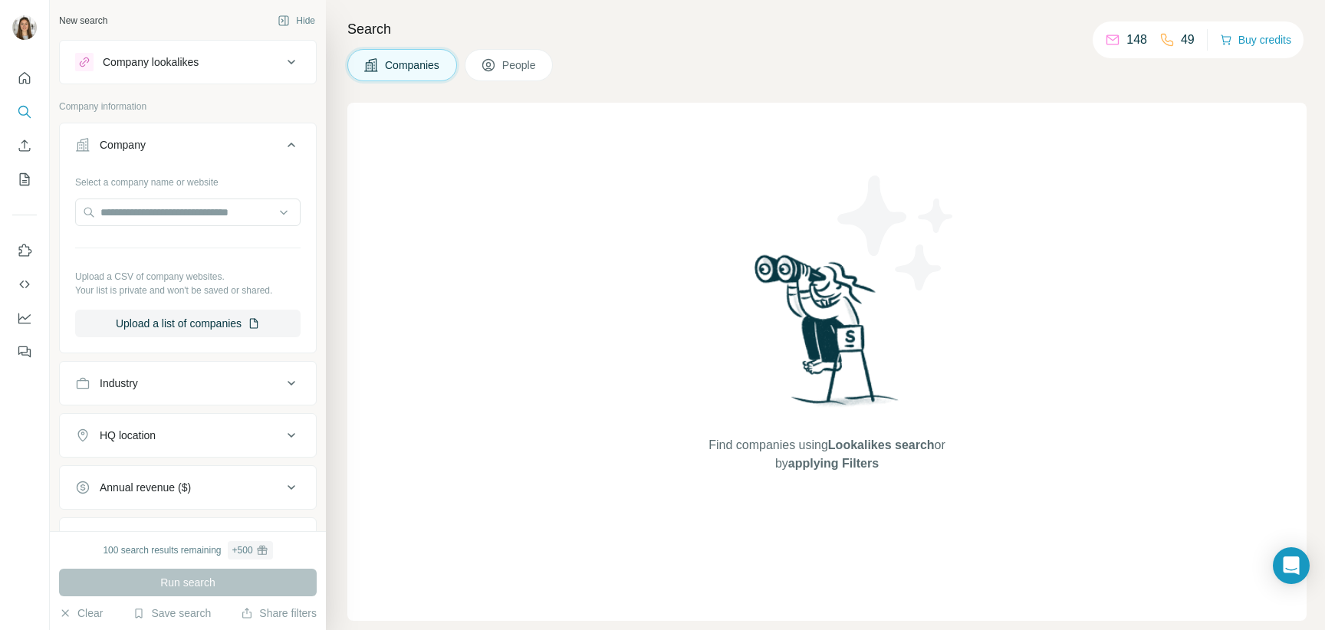
click at [278, 145] on div "Company" at bounding box center [178, 144] width 207 height 15
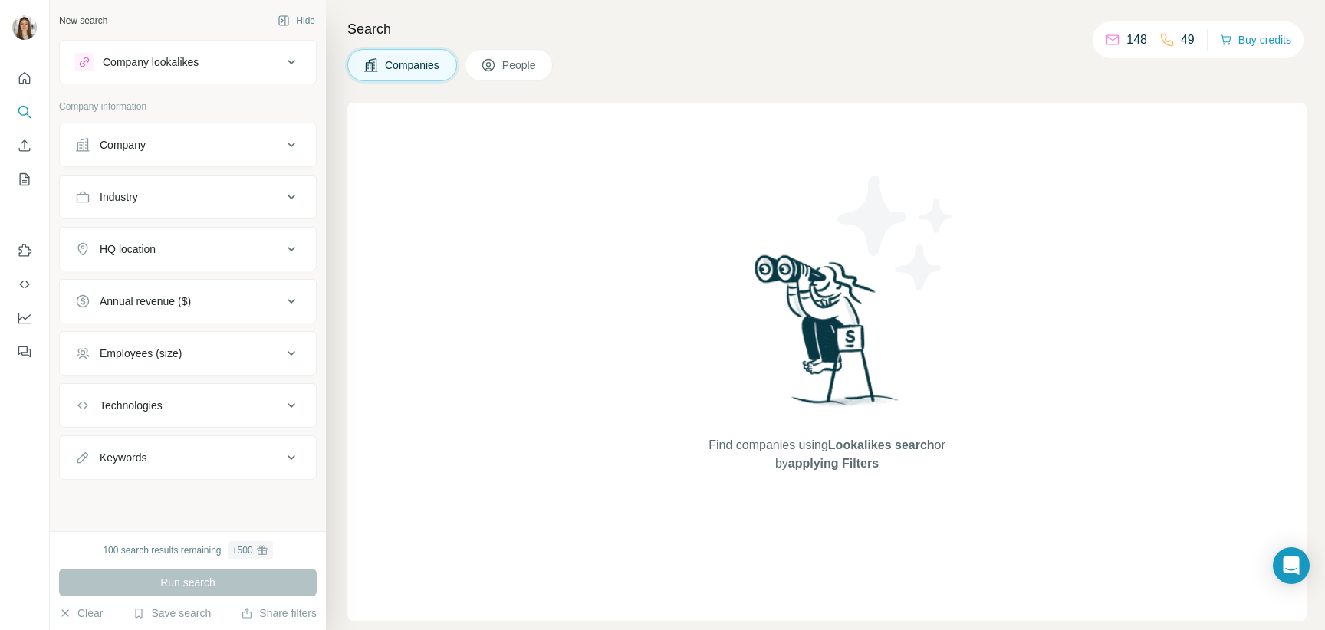
click at [253, 191] on div "Industry" at bounding box center [178, 196] width 207 height 15
click at [272, 196] on div "Industry" at bounding box center [178, 196] width 207 height 15
click at [286, 156] on button "Company" at bounding box center [188, 145] width 256 height 37
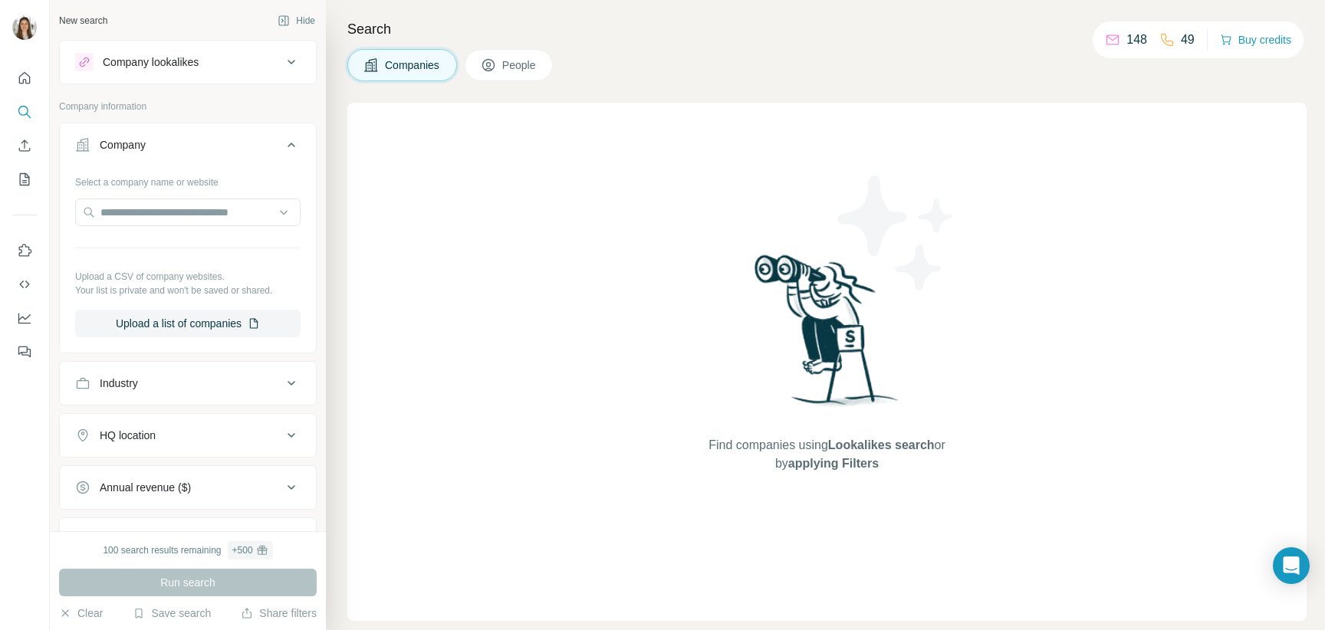
click at [300, 144] on icon at bounding box center [291, 145] width 18 height 18
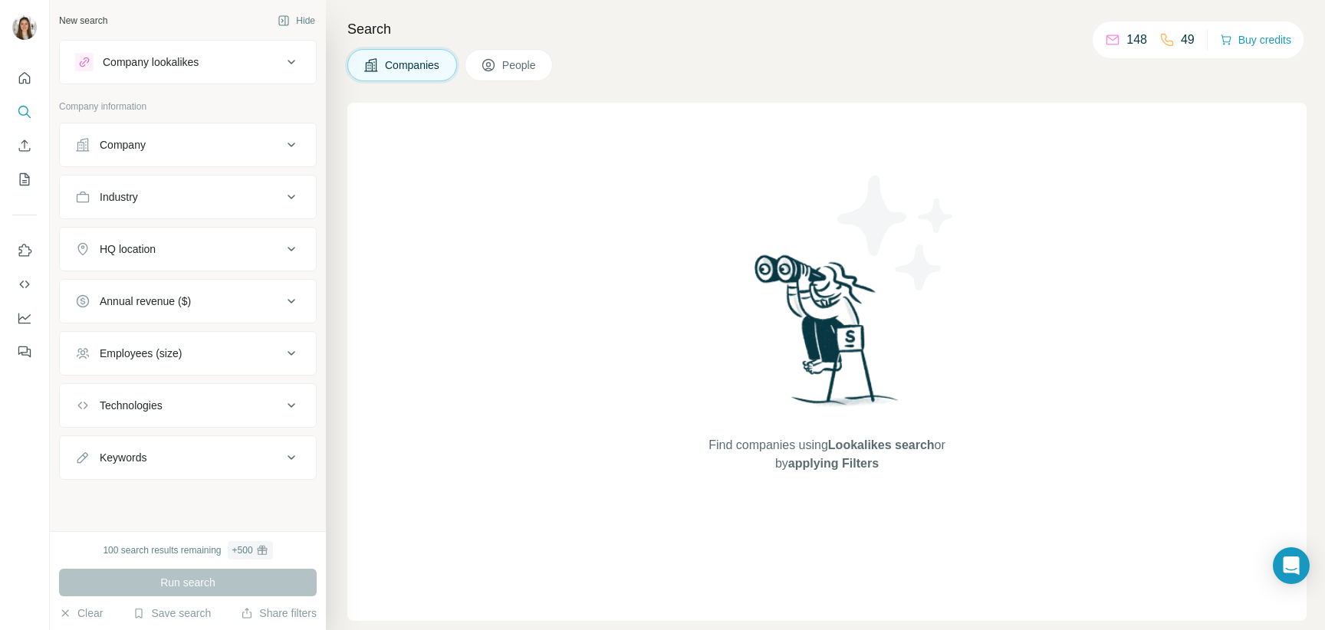
click at [300, 144] on icon at bounding box center [291, 145] width 18 height 18
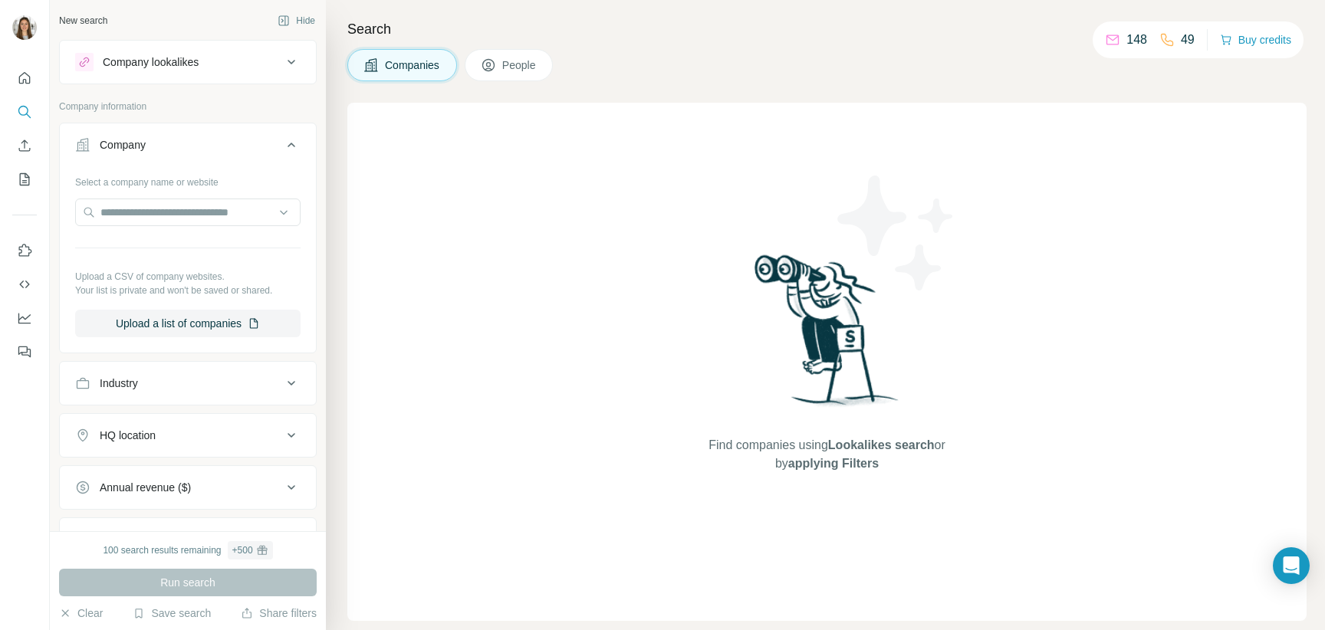
click at [300, 144] on icon at bounding box center [291, 145] width 18 height 18
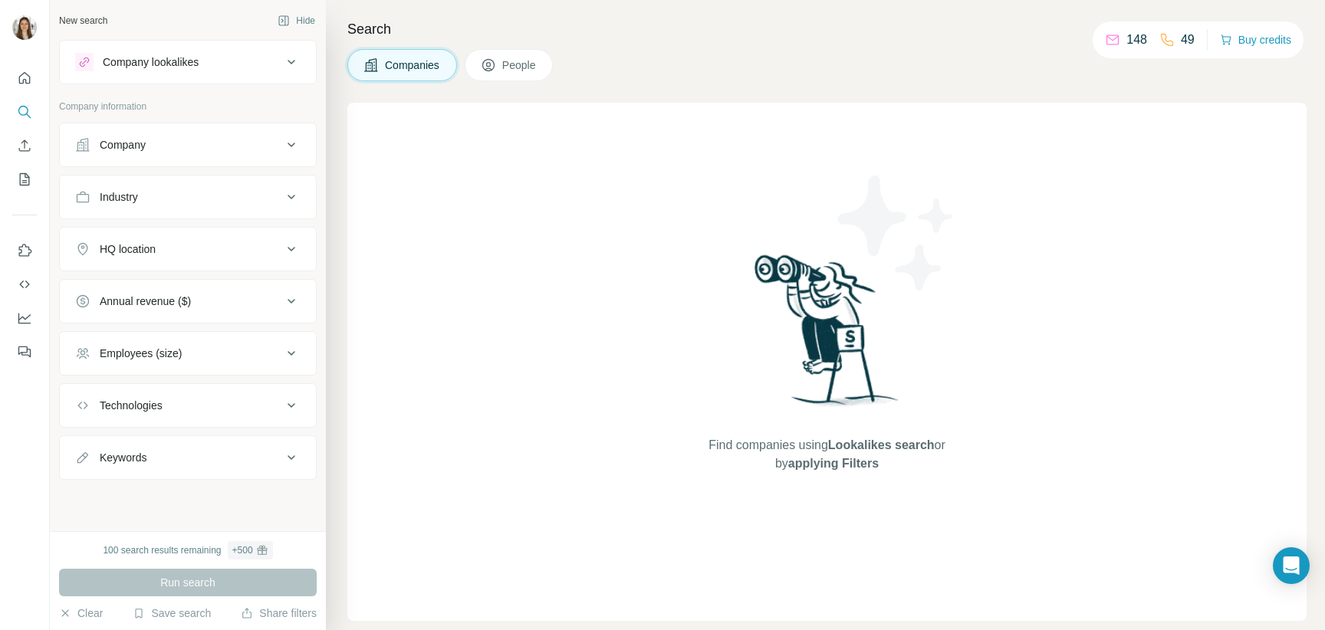
click at [291, 183] on button "Industry" at bounding box center [188, 197] width 256 height 37
click at [291, 184] on button "Industry" at bounding box center [188, 200] width 256 height 43
click at [271, 232] on button "HQ location" at bounding box center [188, 249] width 256 height 37
click at [272, 234] on button "HQ location" at bounding box center [188, 252] width 256 height 43
click at [236, 295] on div "Annual revenue ($)" at bounding box center [178, 301] width 207 height 15
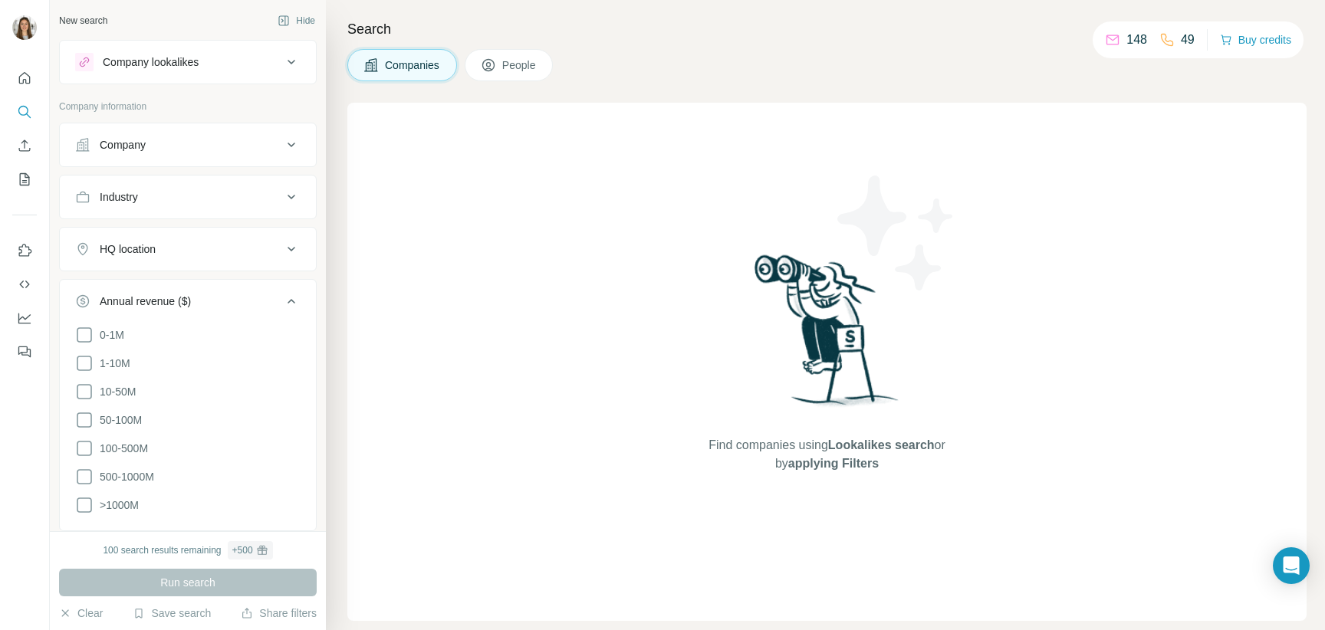
click at [236, 295] on div "Annual revenue ($)" at bounding box center [178, 301] width 207 height 15
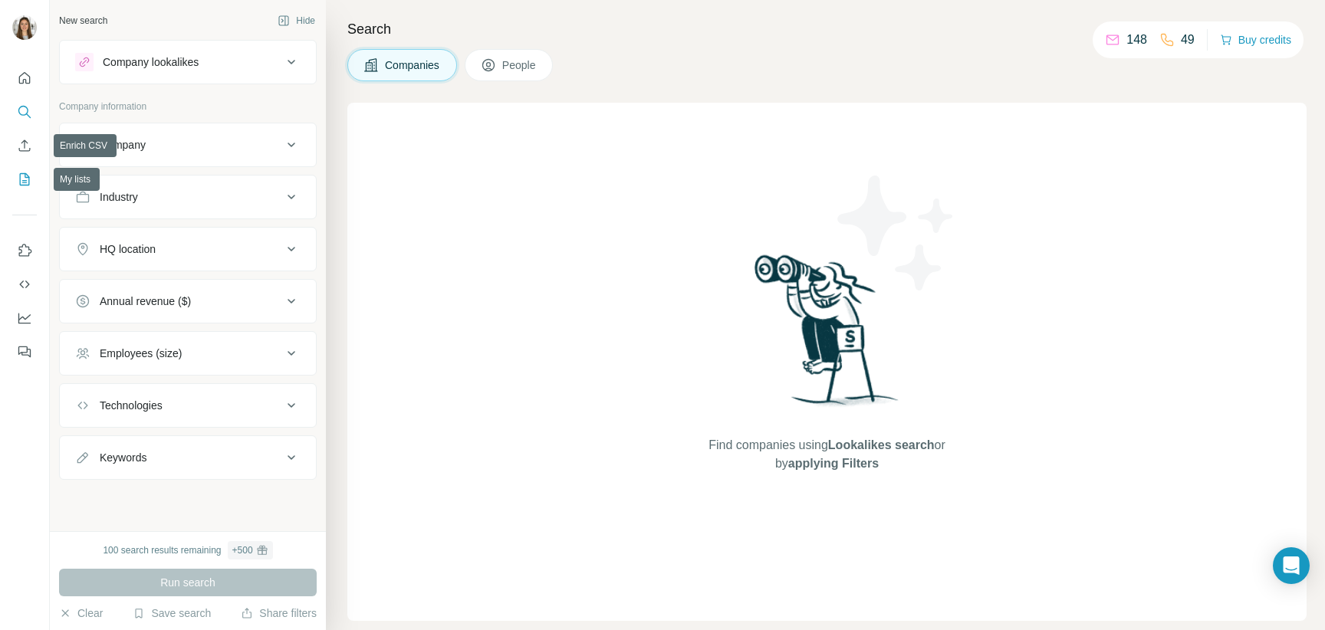
click at [29, 189] on button "My lists" at bounding box center [24, 180] width 25 height 28
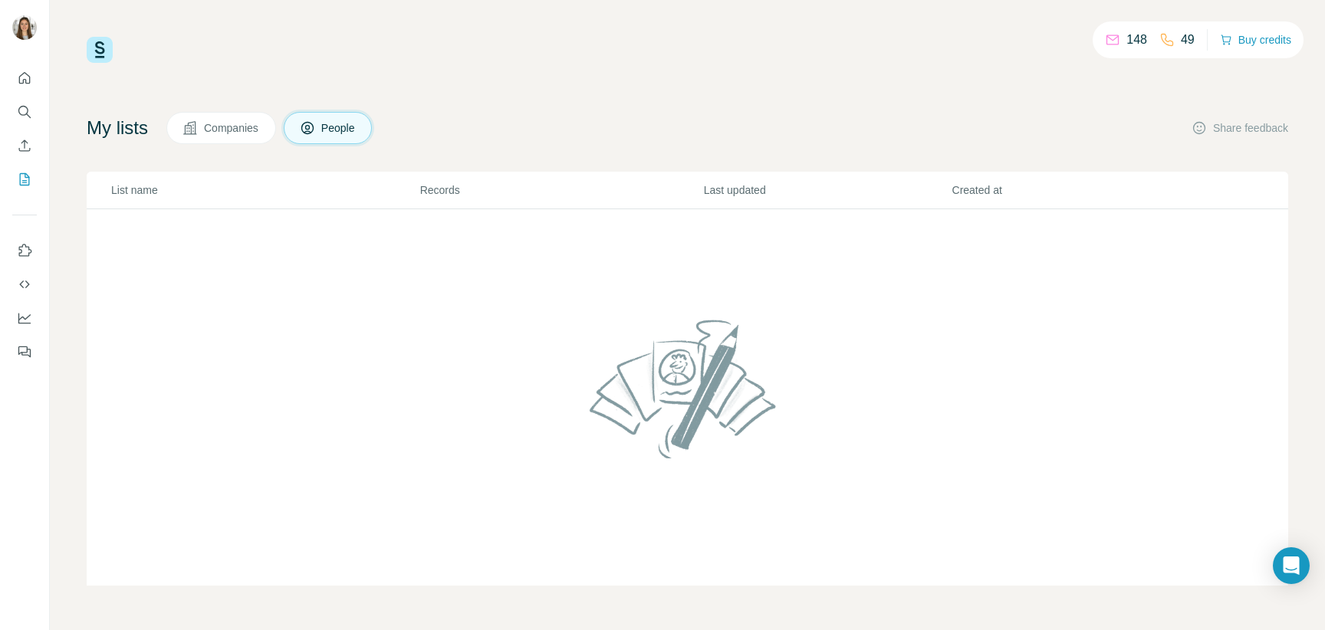
click at [37, 155] on div at bounding box center [24, 210] width 49 height 311
click at [27, 254] on icon "Use Surfe on LinkedIn" at bounding box center [24, 250] width 15 height 15
click at [18, 77] on icon "Quick start" at bounding box center [24, 78] width 15 height 15
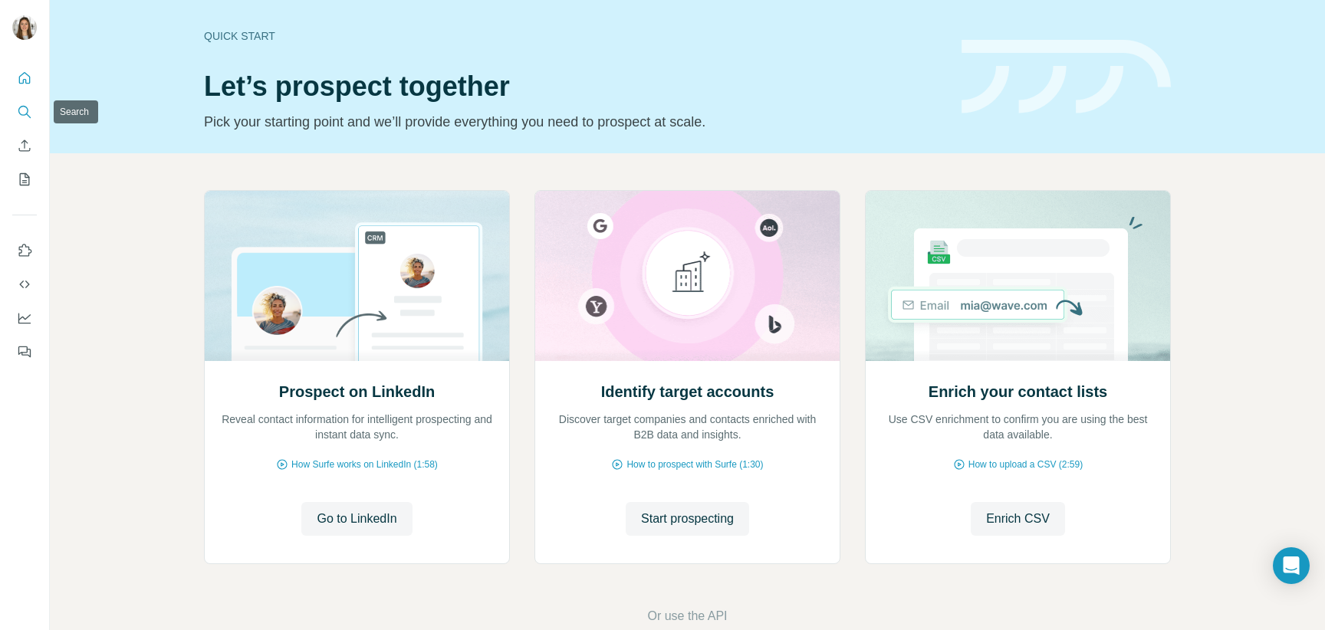
click at [29, 113] on icon "Search" at bounding box center [24, 111] width 15 height 15
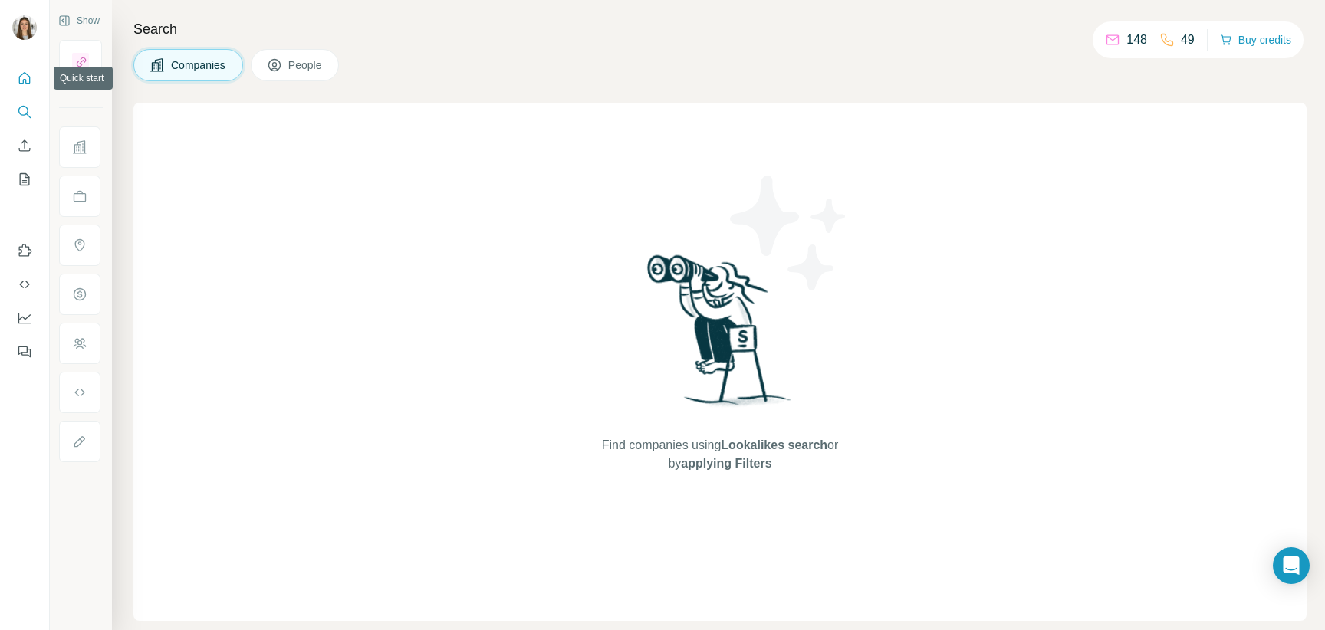
click at [18, 80] on icon "Quick start" at bounding box center [24, 78] width 15 height 15
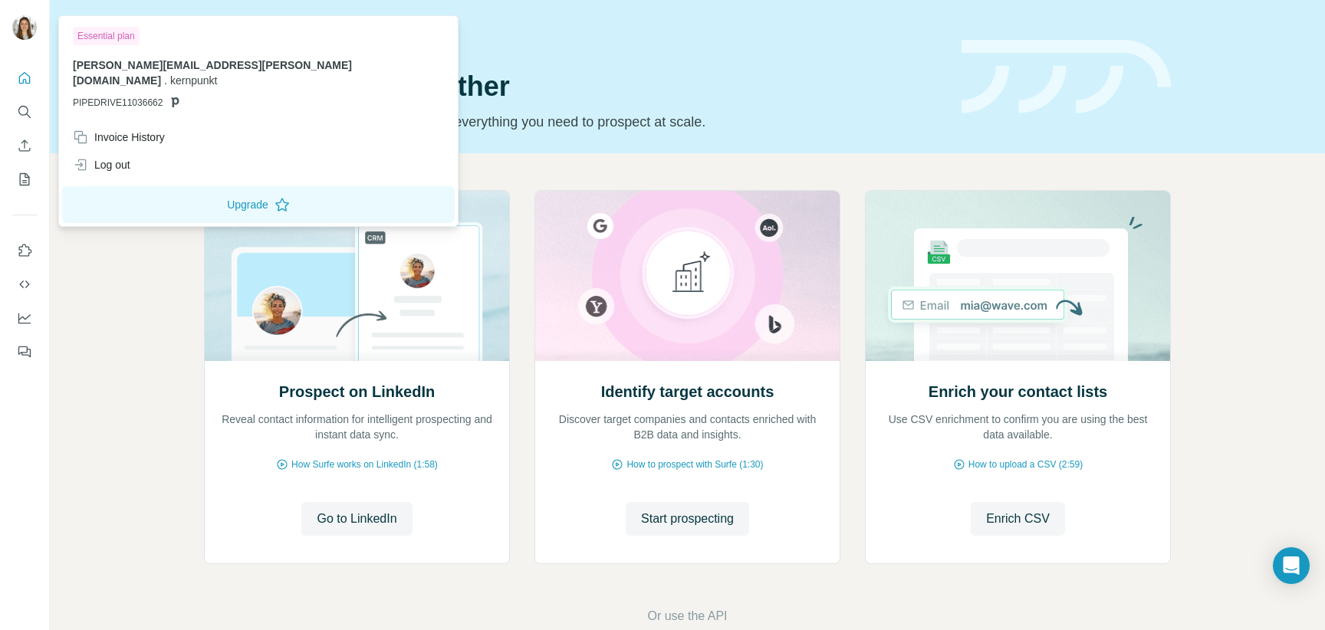
click at [18, 28] on img at bounding box center [24, 27] width 25 height 25
click at [24, 18] on img at bounding box center [24, 27] width 25 height 25
click at [112, 96] on span "PIPEDRIVE11036662" at bounding box center [118, 103] width 90 height 14
click at [114, 37] on div "Essential plan" at bounding box center [106, 36] width 67 height 18
drag, startPoint x: 114, startPoint y: 37, endPoint x: 123, endPoint y: 90, distance: 53.6
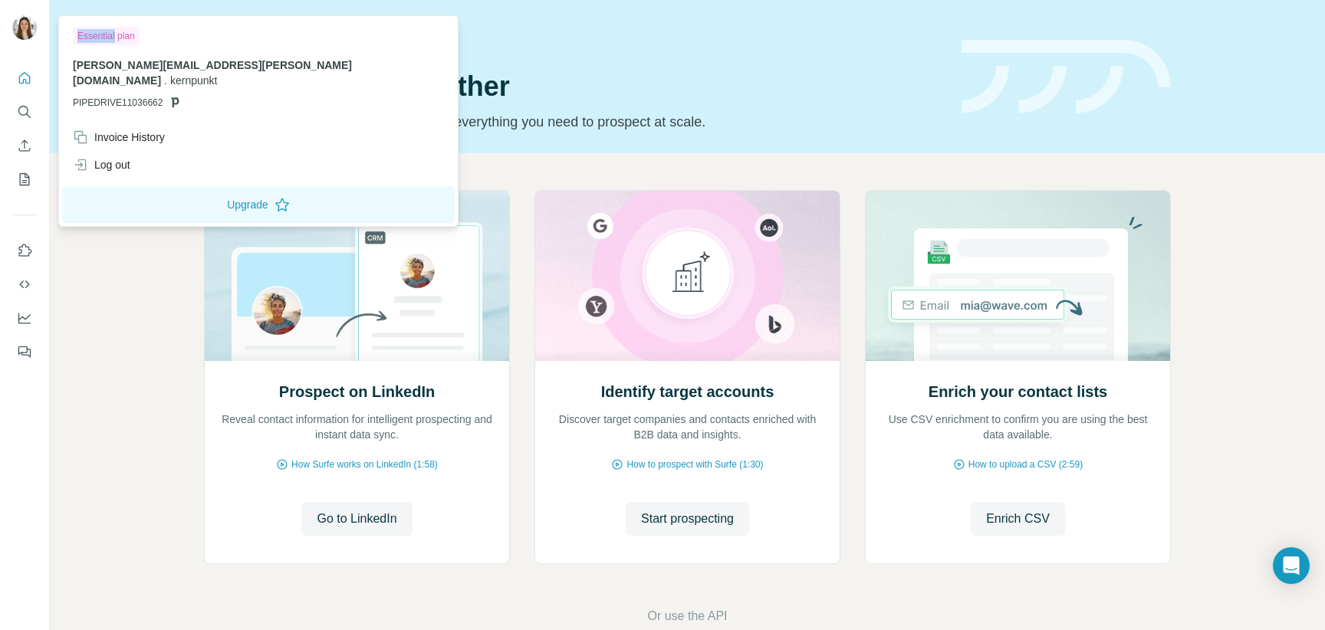
click at [114, 37] on div "Essential plan" at bounding box center [106, 36] width 67 height 18
click at [140, 130] on div "Invoice History" at bounding box center [119, 137] width 92 height 15
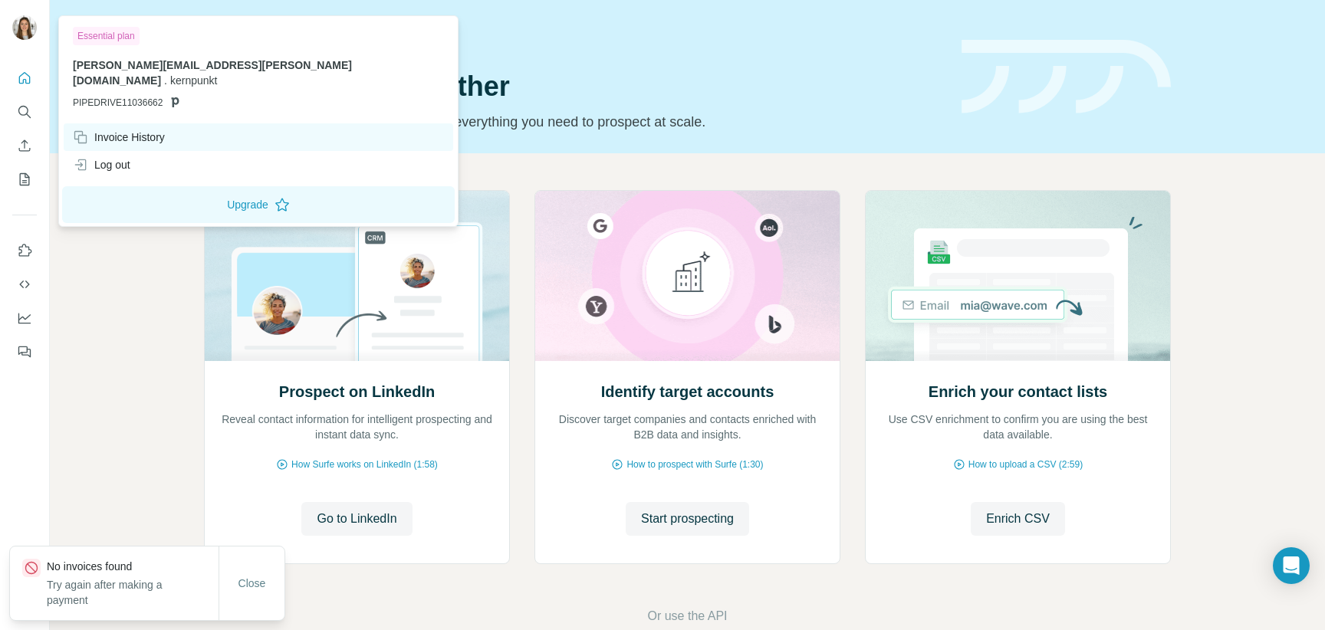
click at [140, 130] on div "Invoice History" at bounding box center [119, 137] width 92 height 15
click at [254, 582] on span "Close" at bounding box center [252, 583] width 28 height 15
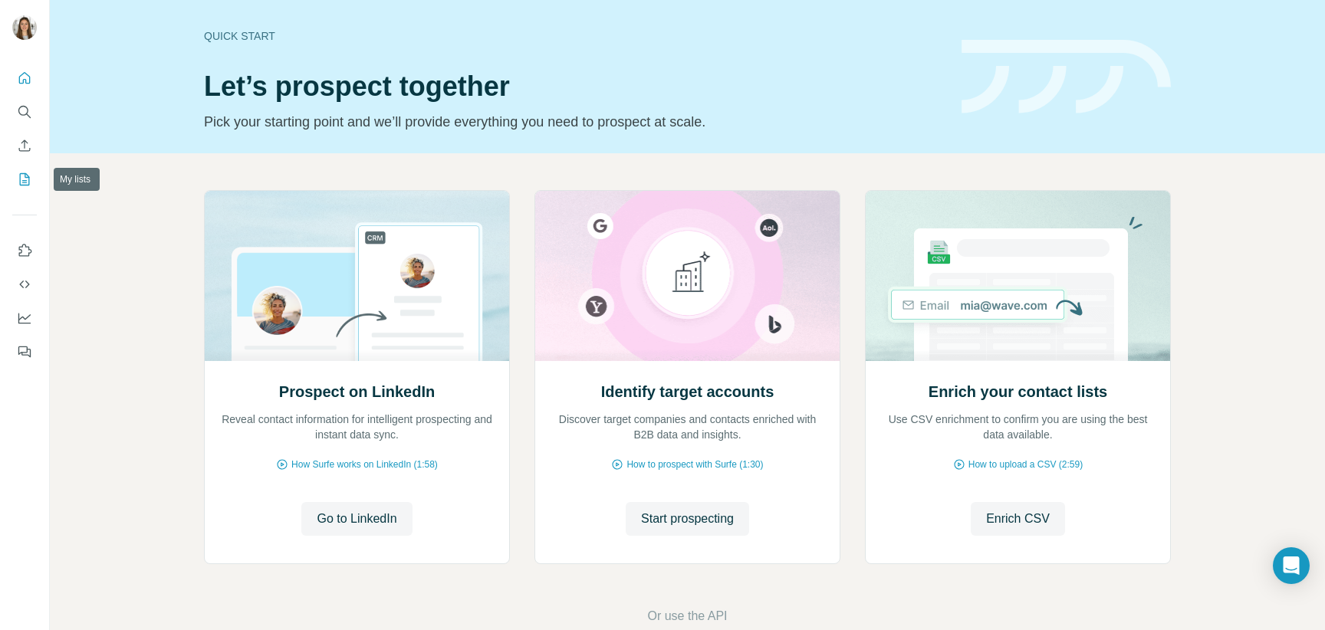
click at [23, 169] on button "My lists" at bounding box center [24, 180] width 25 height 28
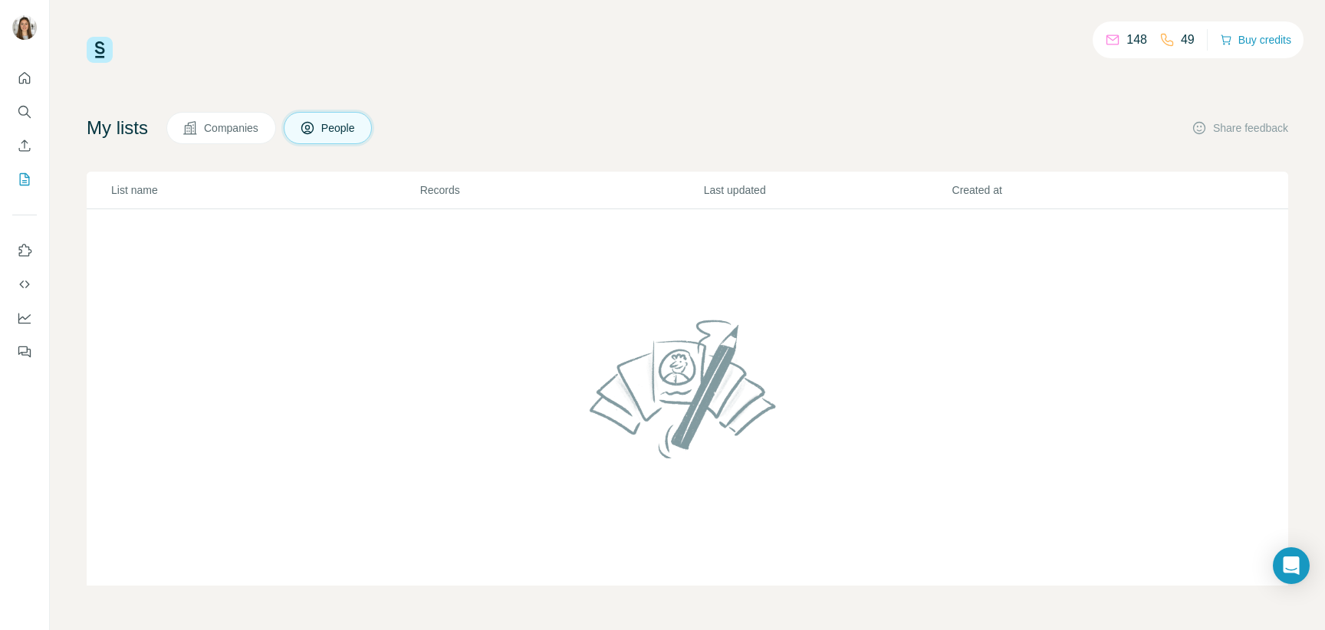
click at [258, 123] on span "Companies" at bounding box center [232, 127] width 56 height 15
click at [97, 45] on img at bounding box center [100, 50] width 26 height 26
click at [116, 135] on h4 "My lists" at bounding box center [117, 128] width 61 height 25
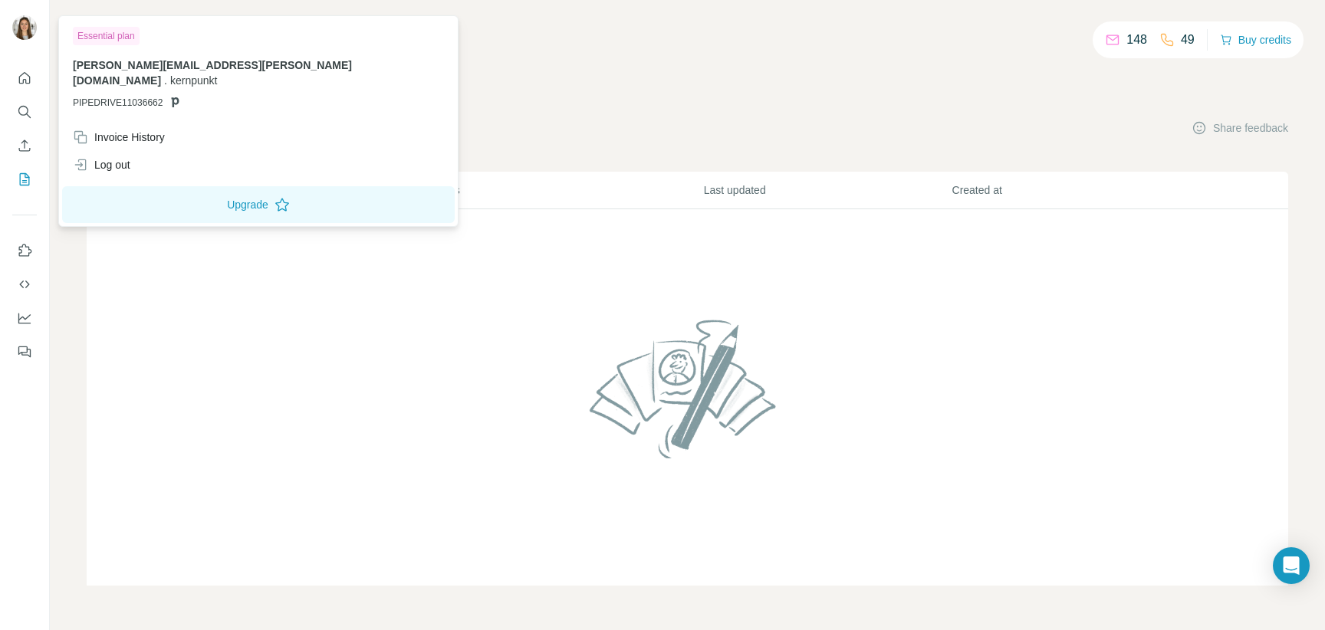
click at [5, 19] on div at bounding box center [27, 30] width 44 height 51
click at [16, 40] on div at bounding box center [24, 29] width 25 height 28
click at [16, 34] on img at bounding box center [24, 27] width 25 height 25
click at [33, 71] on button "Quick start" at bounding box center [24, 78] width 25 height 28
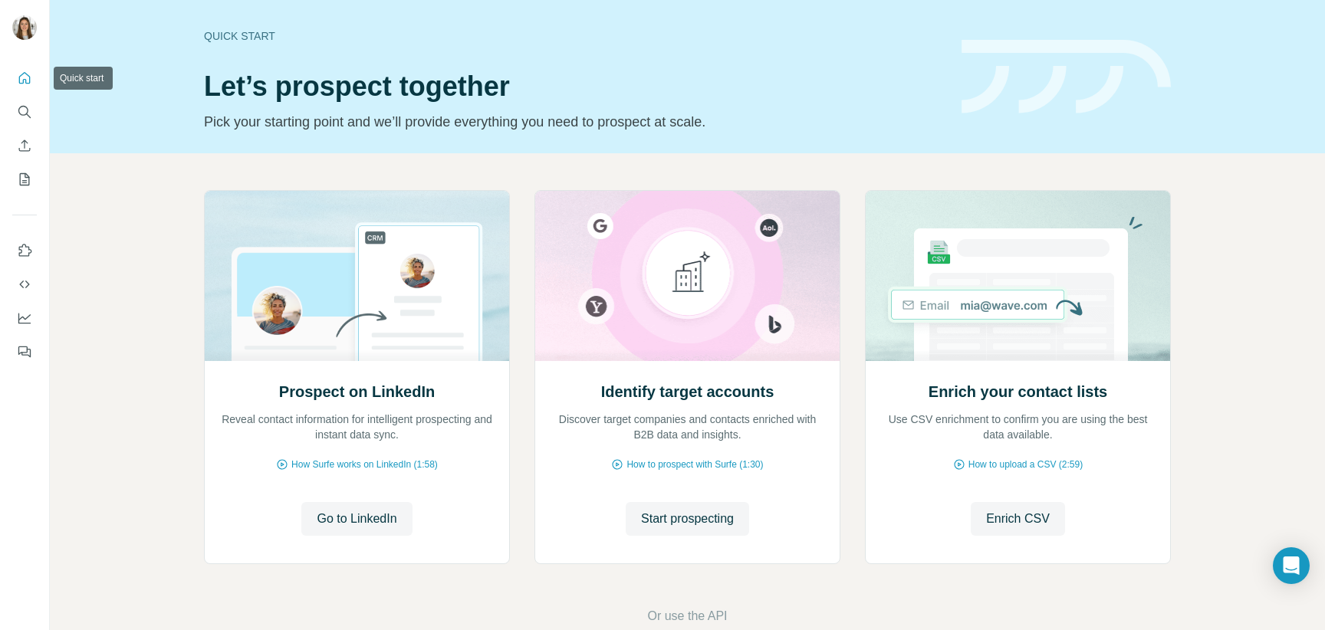
click at [21, 75] on icon "Quick start" at bounding box center [25, 78] width 12 height 12
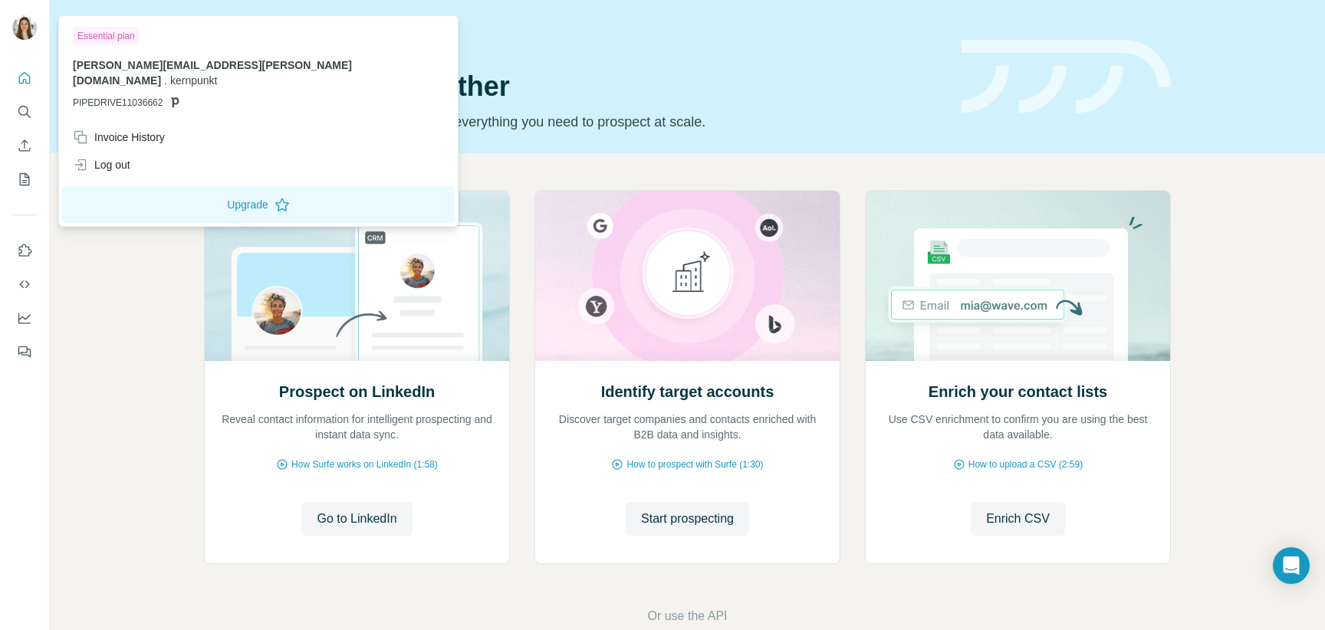
click at [114, 42] on div "Essential plan" at bounding box center [106, 36] width 67 height 18
click at [114, 31] on div "Essential plan" at bounding box center [106, 36] width 67 height 18
click at [226, 63] on span "[PERSON_NAME][EMAIL_ADDRESS][PERSON_NAME][DOMAIN_NAME]" at bounding box center [212, 73] width 279 height 28
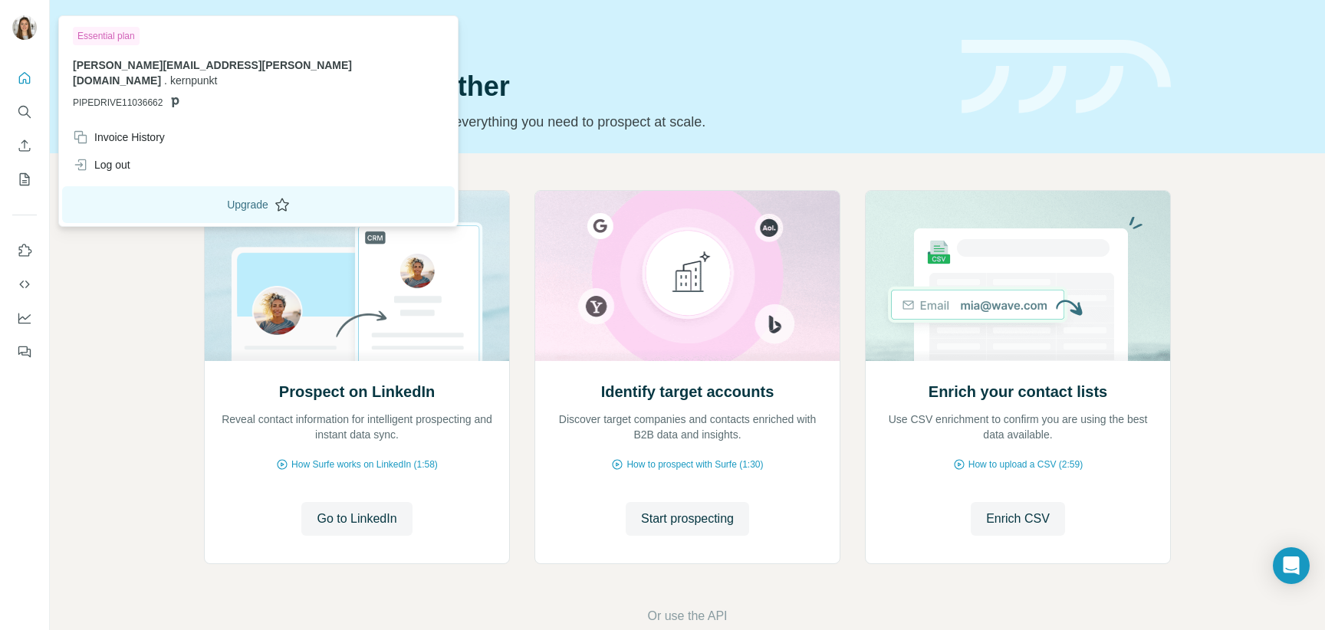
click at [151, 189] on button "Upgrade" at bounding box center [258, 204] width 393 height 37
